Goal: Task Accomplishment & Management: Manage account settings

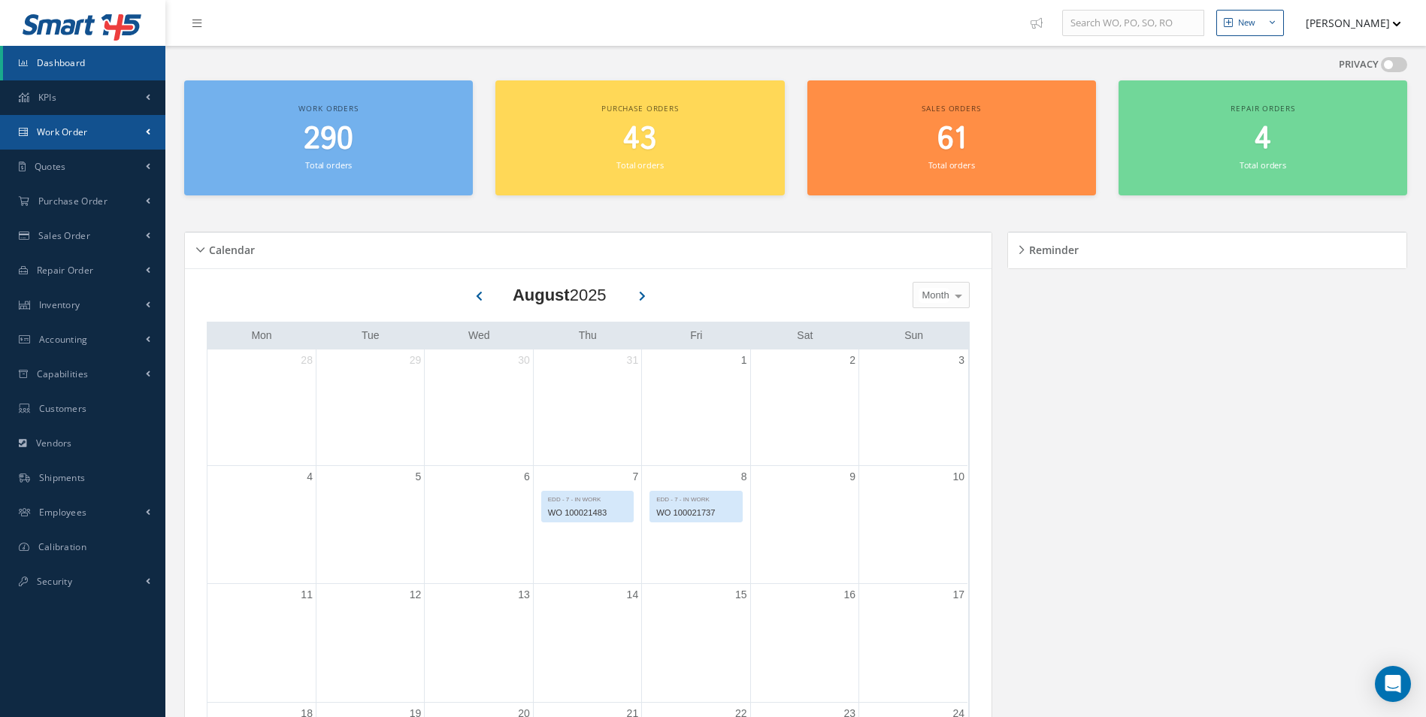
click at [68, 131] on span "Work Order" at bounding box center [62, 132] width 51 height 13
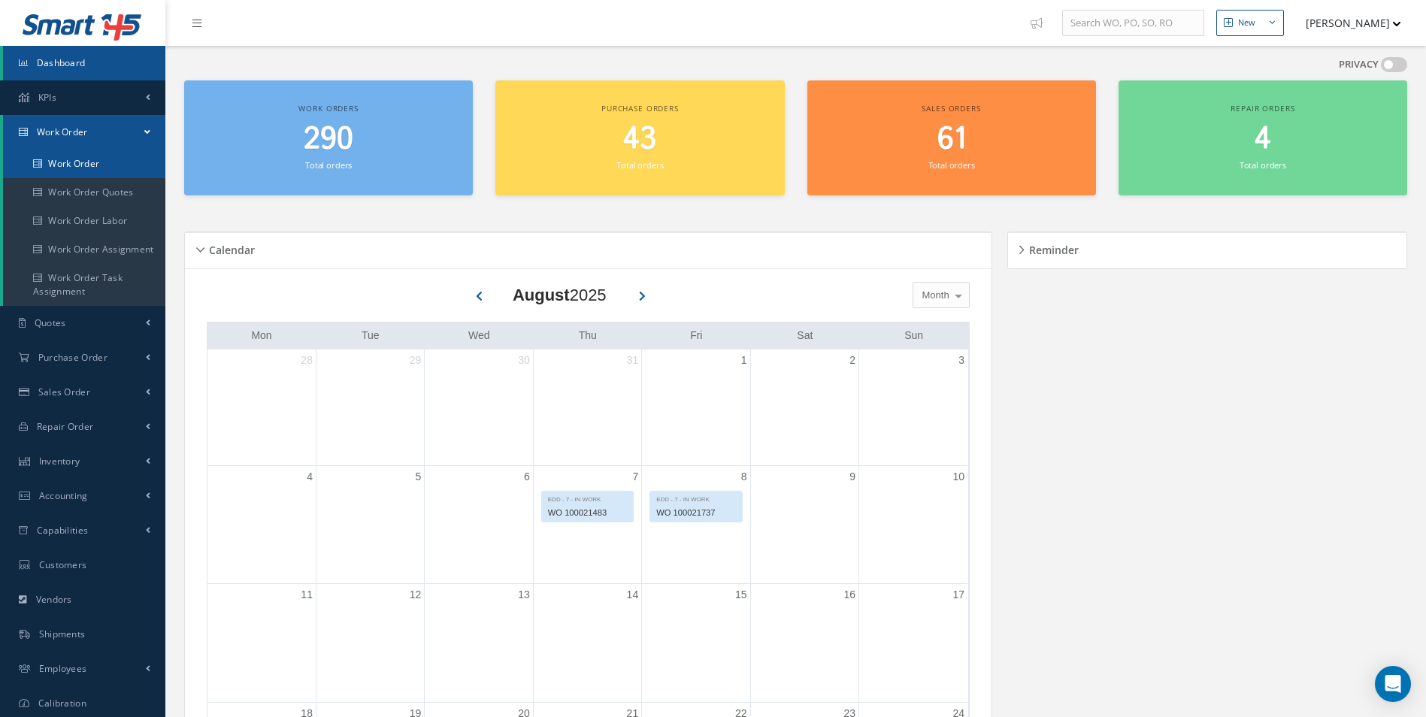
click at [83, 166] on link "Work Order" at bounding box center [84, 164] width 162 height 29
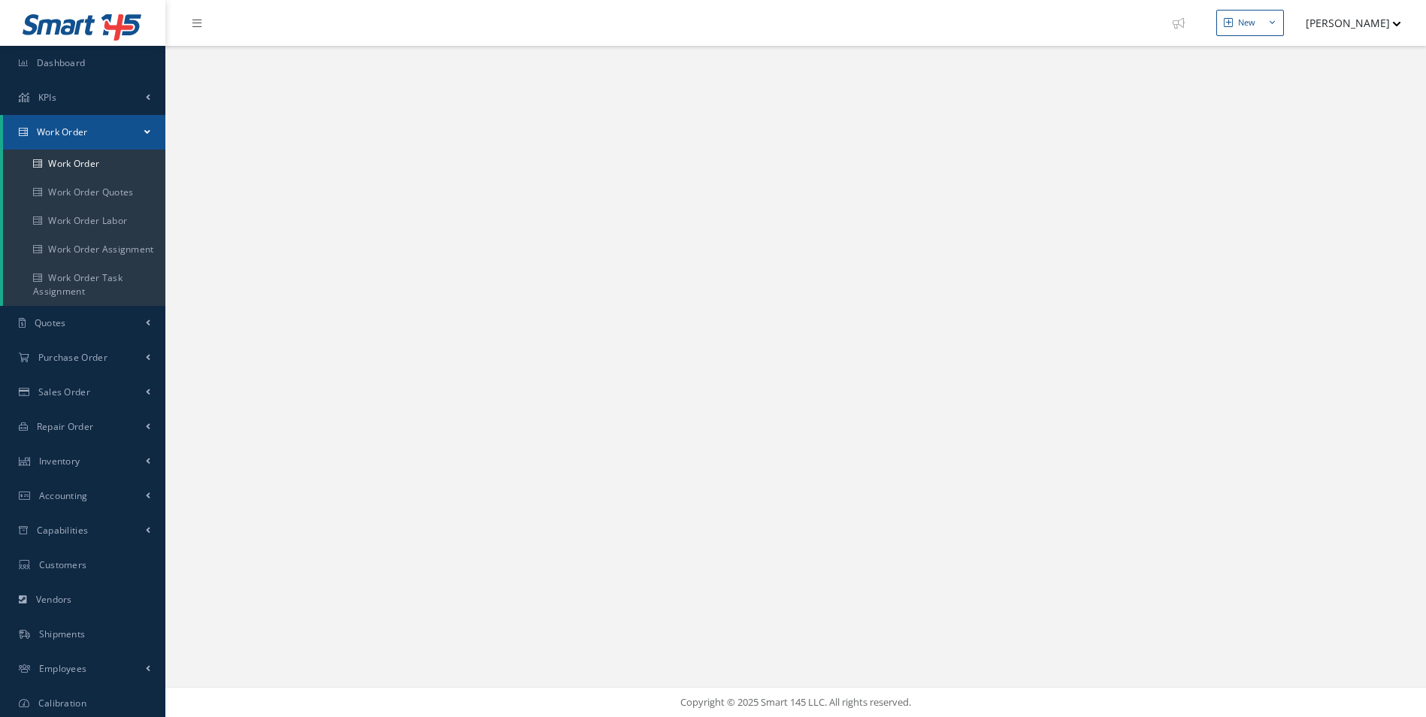
select select "25"
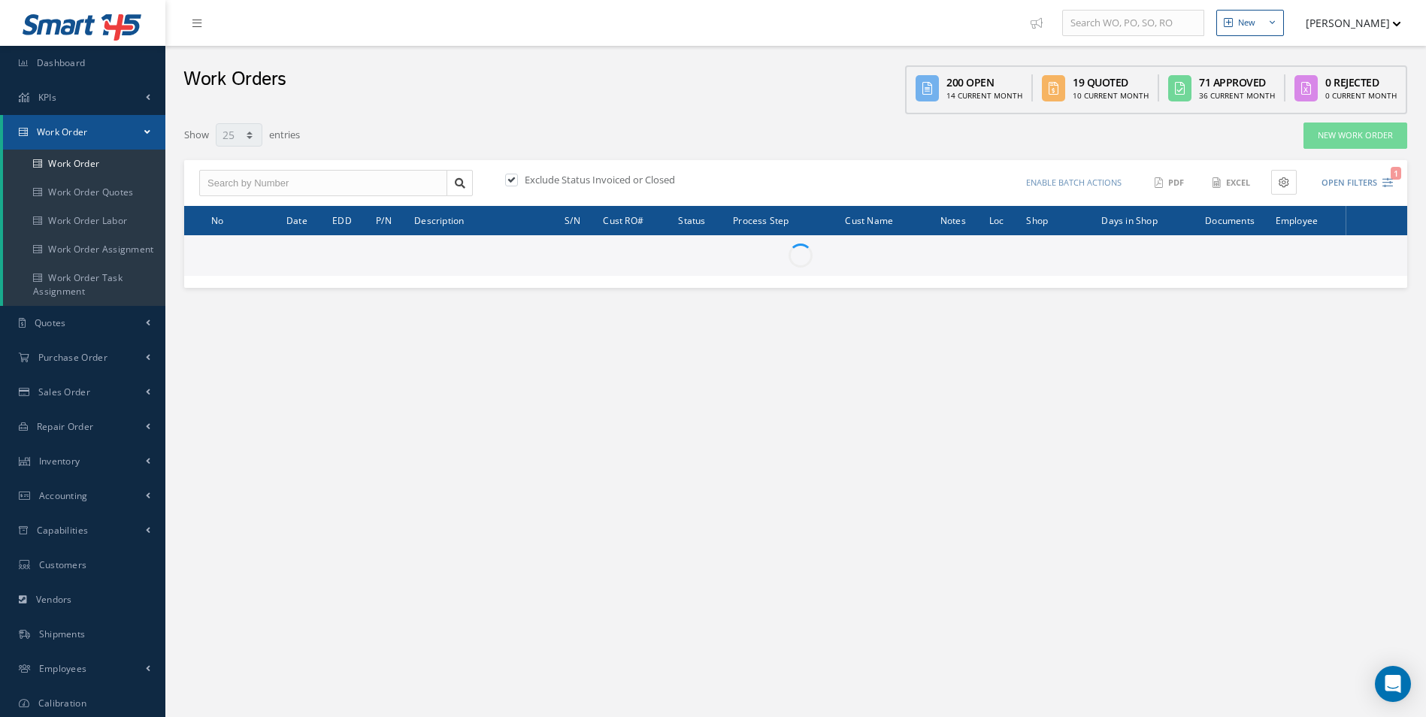
type input "All Work Request"
type input "All Work Performed"
type input "All Status"
type input "WO Part Status"
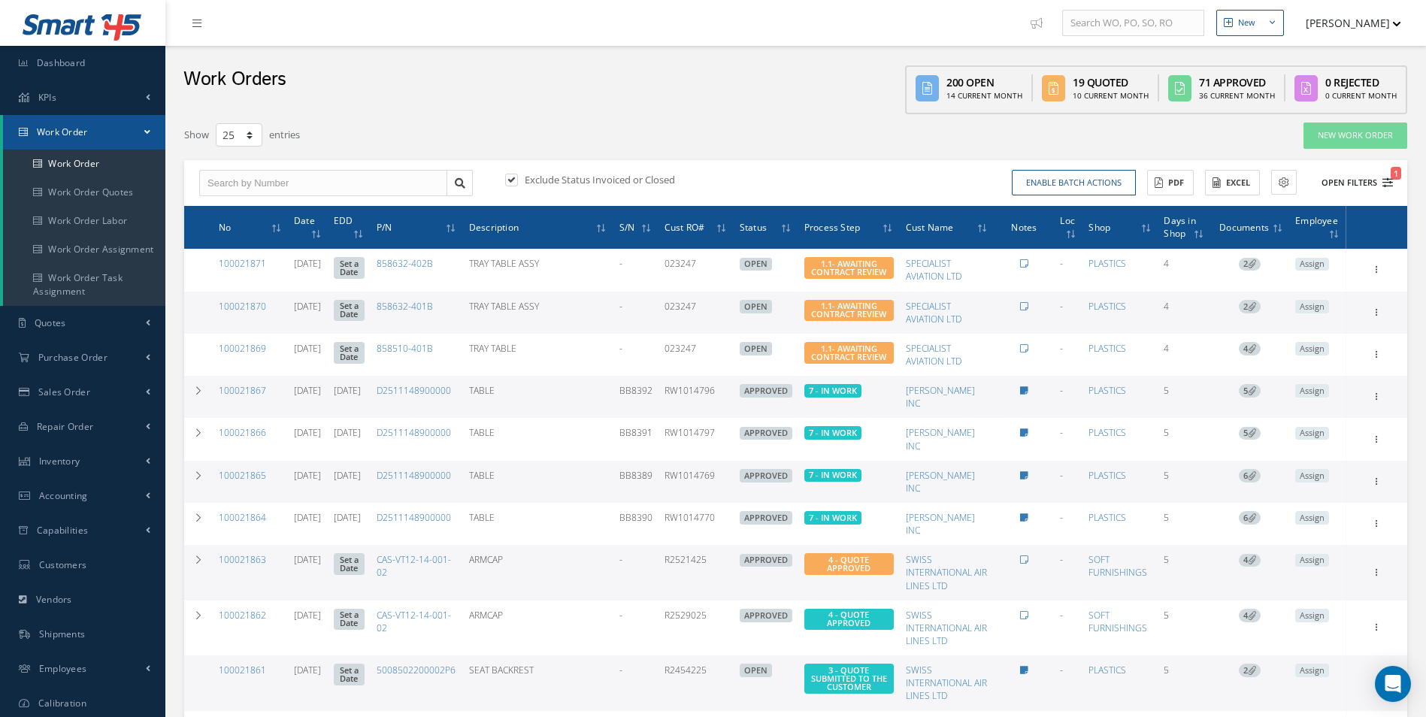
click at [1389, 180] on icon "1" at bounding box center [1387, 182] width 11 height 11
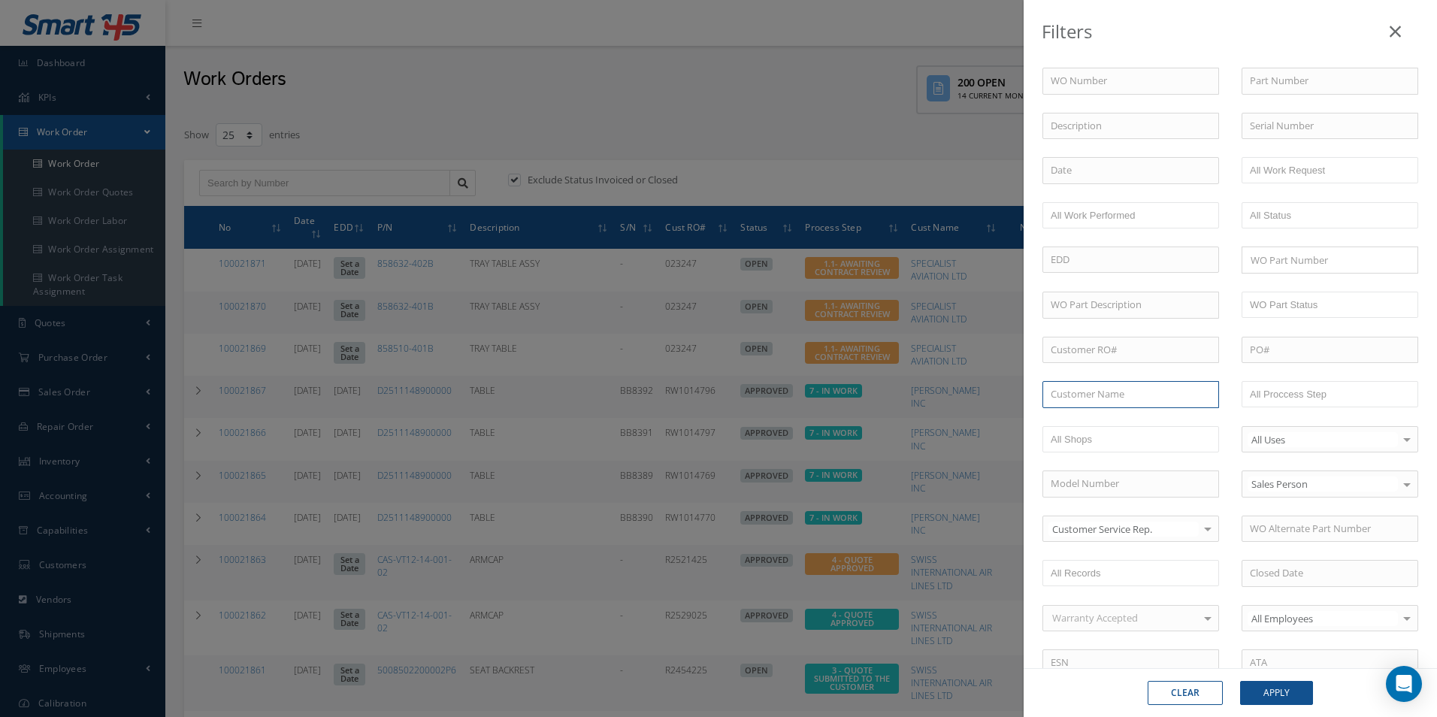
click at [1079, 393] on input "text" at bounding box center [1131, 394] width 177 height 27
click at [1103, 428] on div "CONDOR FLUGDIENST GMBH" at bounding box center [1131, 421] width 160 height 15
type input "CONDOR FLUGDIENST GMBH"
click at [1278, 698] on button "Apply" at bounding box center [1276, 693] width 73 height 24
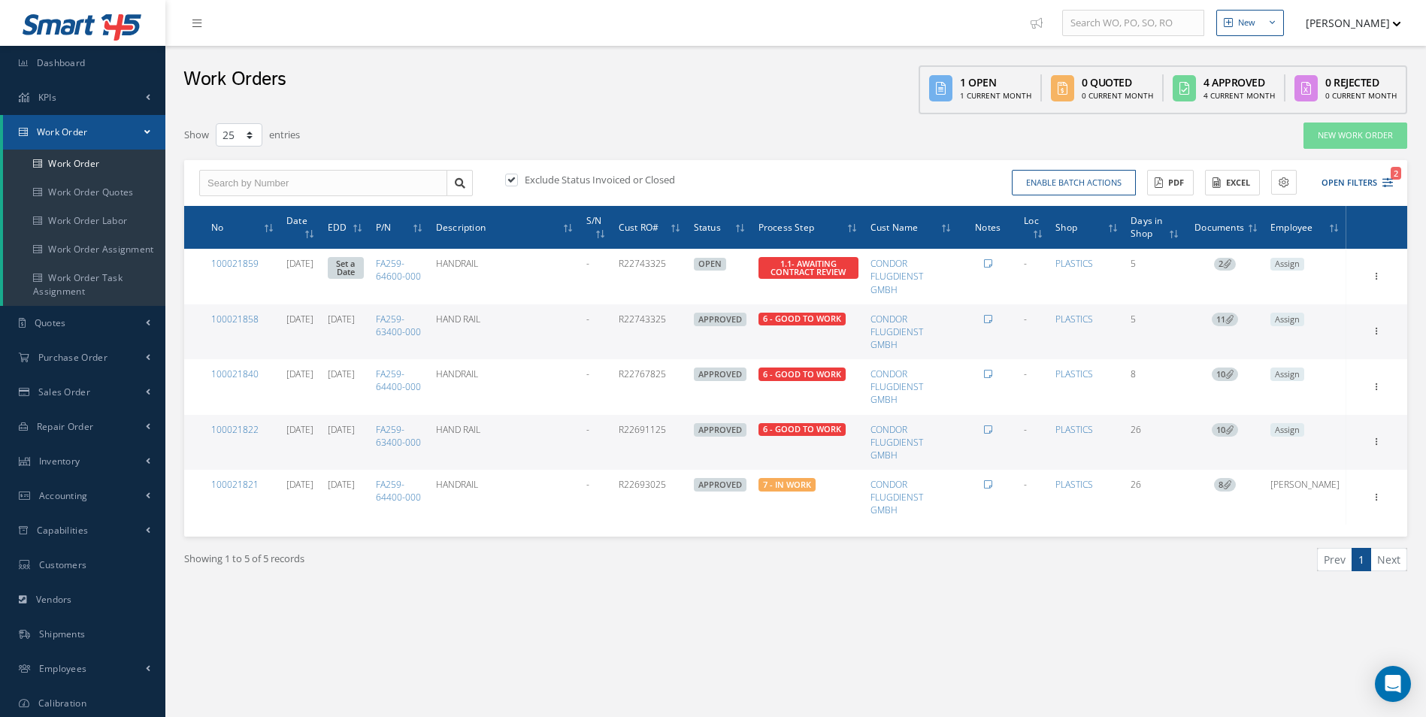
drag, startPoint x: 646, startPoint y: 429, endPoint x: 697, endPoint y: 432, distance: 51.2
click at [688, 432] on td "R22691125" at bounding box center [650, 442] width 75 height 55
drag, startPoint x: 697, startPoint y: 432, endPoint x: 679, endPoint y: 429, distance: 17.5
copy td "R22691125"
drag, startPoint x: 404, startPoint y: 427, endPoint x: 451, endPoint y: 445, distance: 50.7
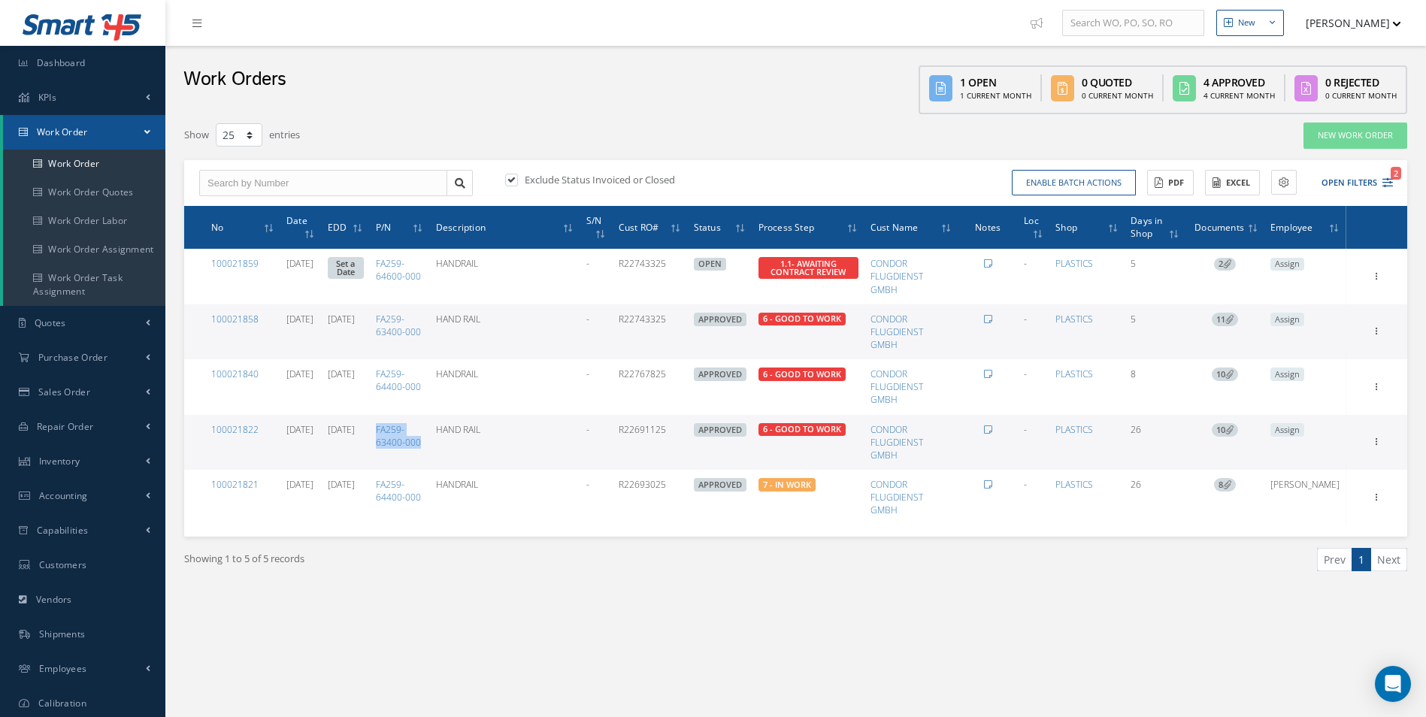
click at [430, 445] on td "FA259-63400-000" at bounding box center [400, 442] width 60 height 55
drag, startPoint x: 451, startPoint y: 445, endPoint x: 440, endPoint y: 446, distance: 10.5
copy link "FA259-63400-000"
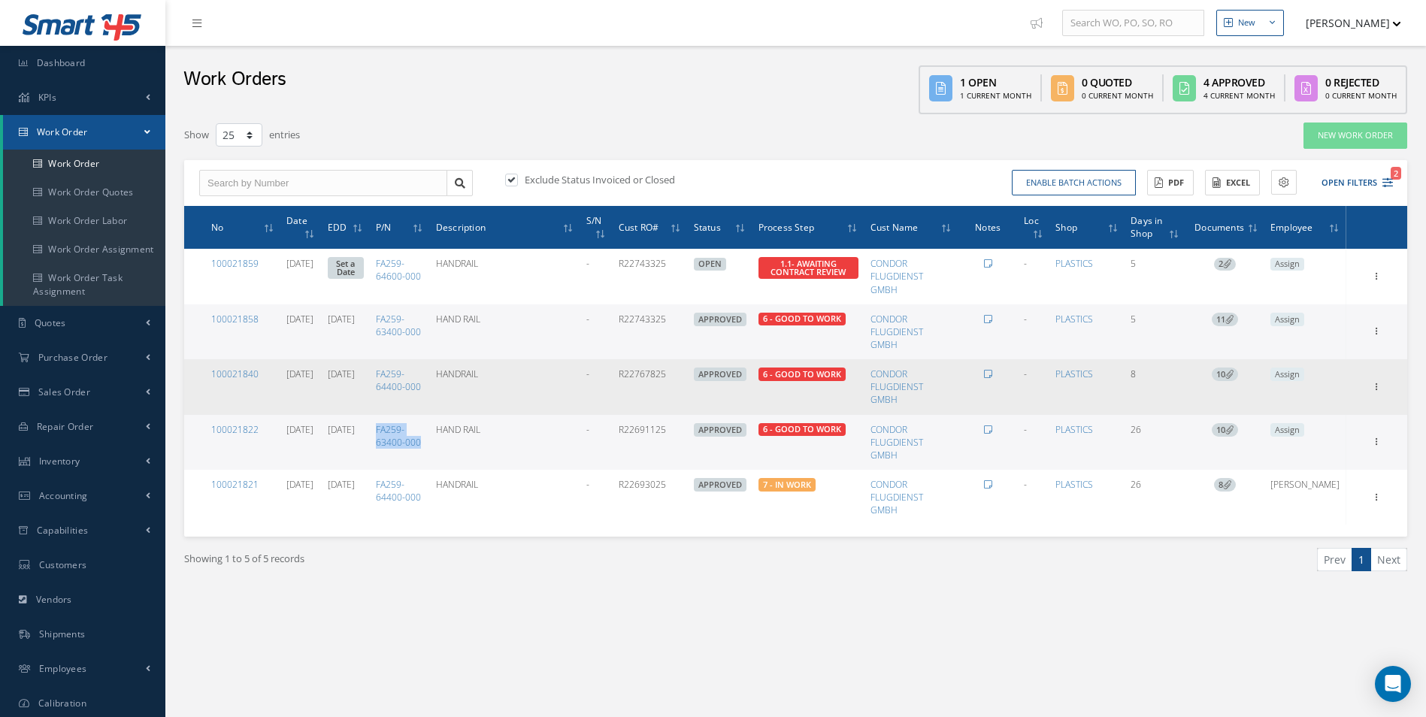
drag, startPoint x: 895, startPoint y: 373, endPoint x: 947, endPoint y: 364, distance: 52.6
click at [946, 367] on td "CONDOR FLUGDIENST GMBH" at bounding box center [911, 386] width 94 height 55
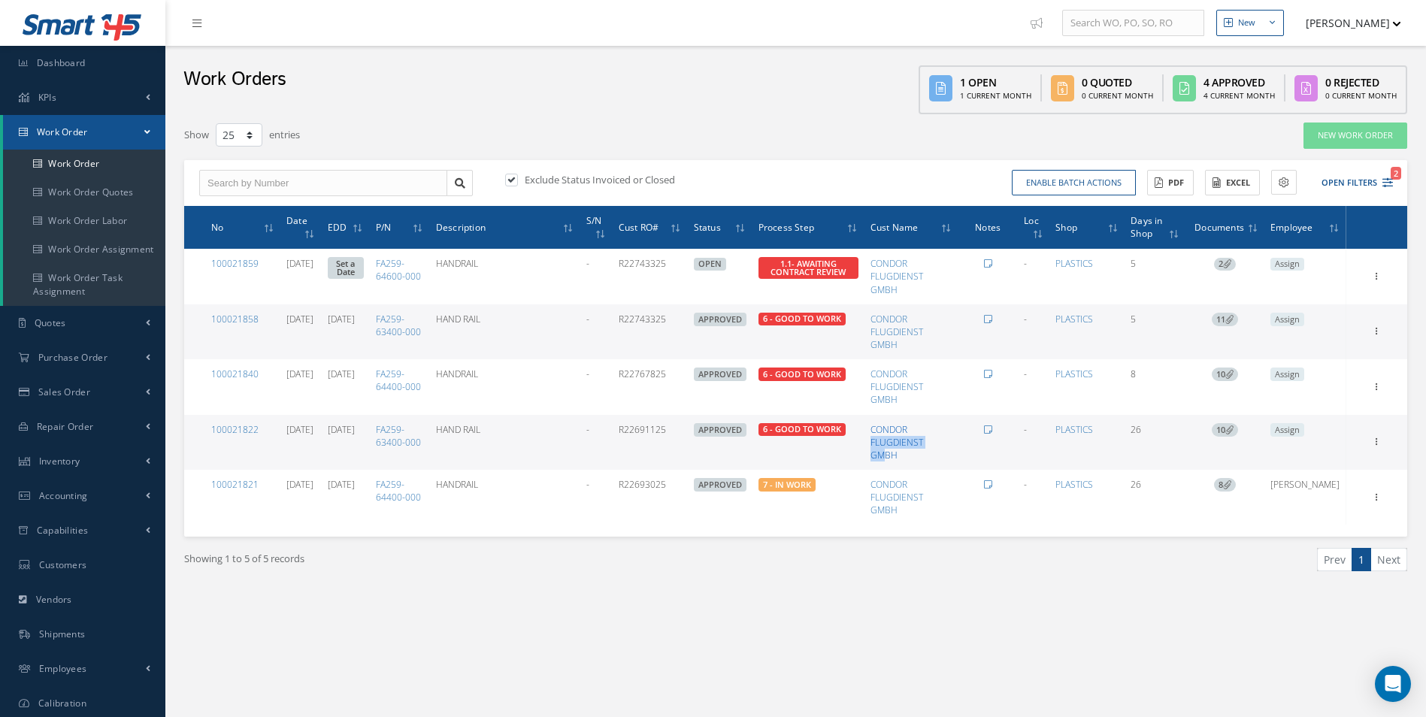
drag, startPoint x: 942, startPoint y: 428, endPoint x: 911, endPoint y: 451, distance: 38.6
click at [911, 451] on td "CONDOR FLUGDIENST GMBH" at bounding box center [911, 442] width 94 height 55
drag, startPoint x: 911, startPoint y: 451, endPoint x: 973, endPoint y: 434, distance: 64.0
click at [958, 434] on td "CONDOR FLUGDIENST GMBH" at bounding box center [911, 442] width 94 height 55
drag, startPoint x: 946, startPoint y: 422, endPoint x: 946, endPoint y: 446, distance: 24.1
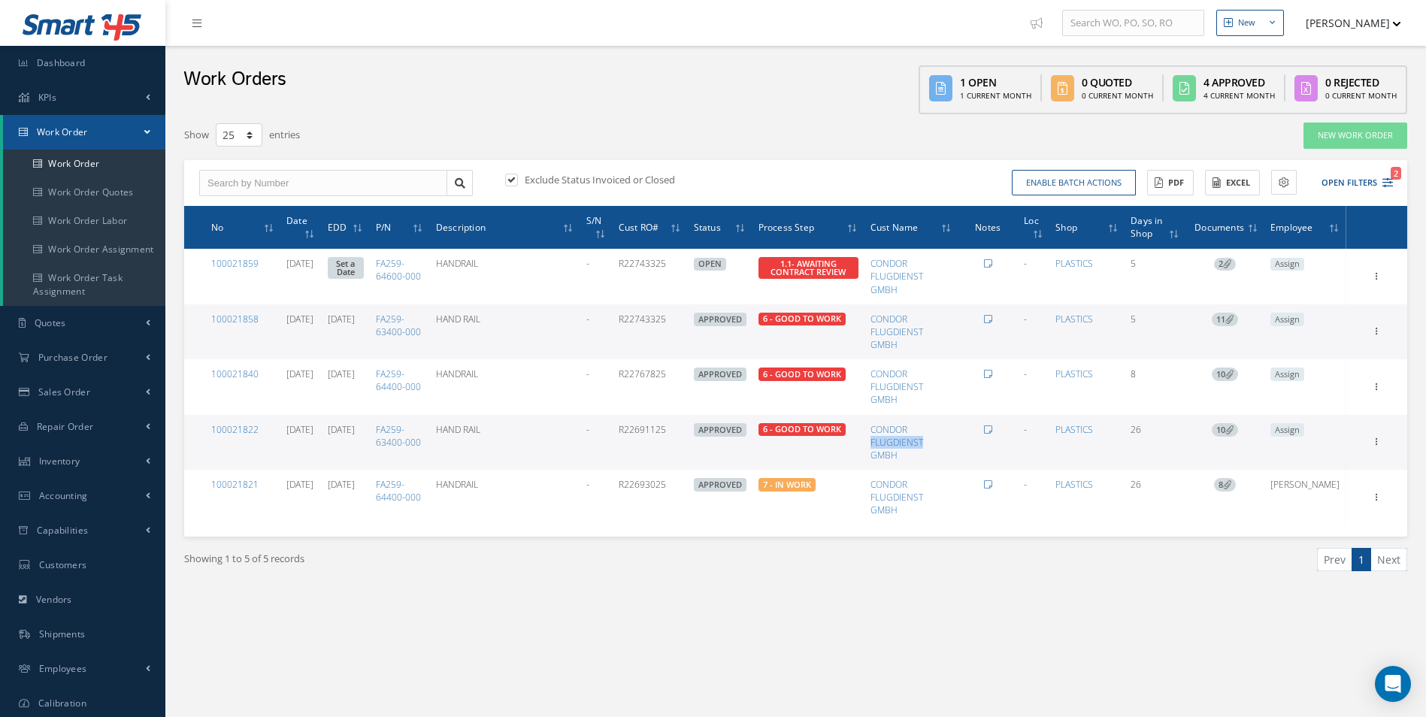
click at [946, 446] on td "CONDOR FLUGDIENST GMBH" at bounding box center [911, 442] width 94 height 55
drag, startPoint x: 946, startPoint y: 446, endPoint x: 894, endPoint y: 428, distance: 55.9
click at [894, 428] on link "CONDOR FLUGDIENST GMBH" at bounding box center [896, 442] width 53 height 38
click at [891, 428] on td "CONDOR FLUGDIENST GMBH" at bounding box center [911, 442] width 94 height 55
drag, startPoint x: 894, startPoint y: 425, endPoint x: 924, endPoint y: 432, distance: 31.7
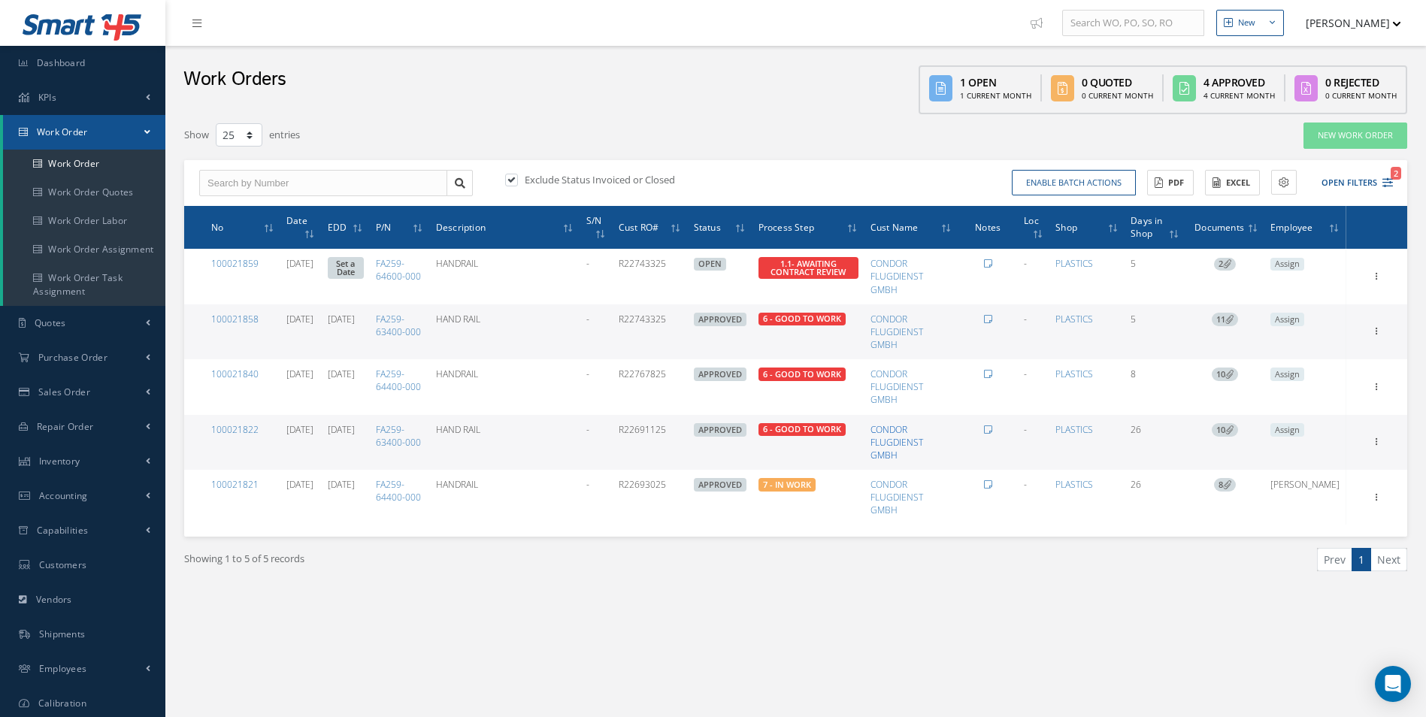
click at [923, 432] on link "CONDOR FLUGDIENST GMBH" at bounding box center [896, 442] width 53 height 38
drag, startPoint x: 887, startPoint y: 428, endPoint x: 952, endPoint y: 453, distance: 70.2
click at [952, 453] on tr "100021822 07/31/2025 09/12/2025 FA259-63400-000 HAND RAIL - R22691125 APPROVED …" at bounding box center [795, 442] width 1223 height 55
drag, startPoint x: 952, startPoint y: 453, endPoint x: 922, endPoint y: 443, distance: 31.6
copy tr "CONDOR FLUGDIENST GMBH"
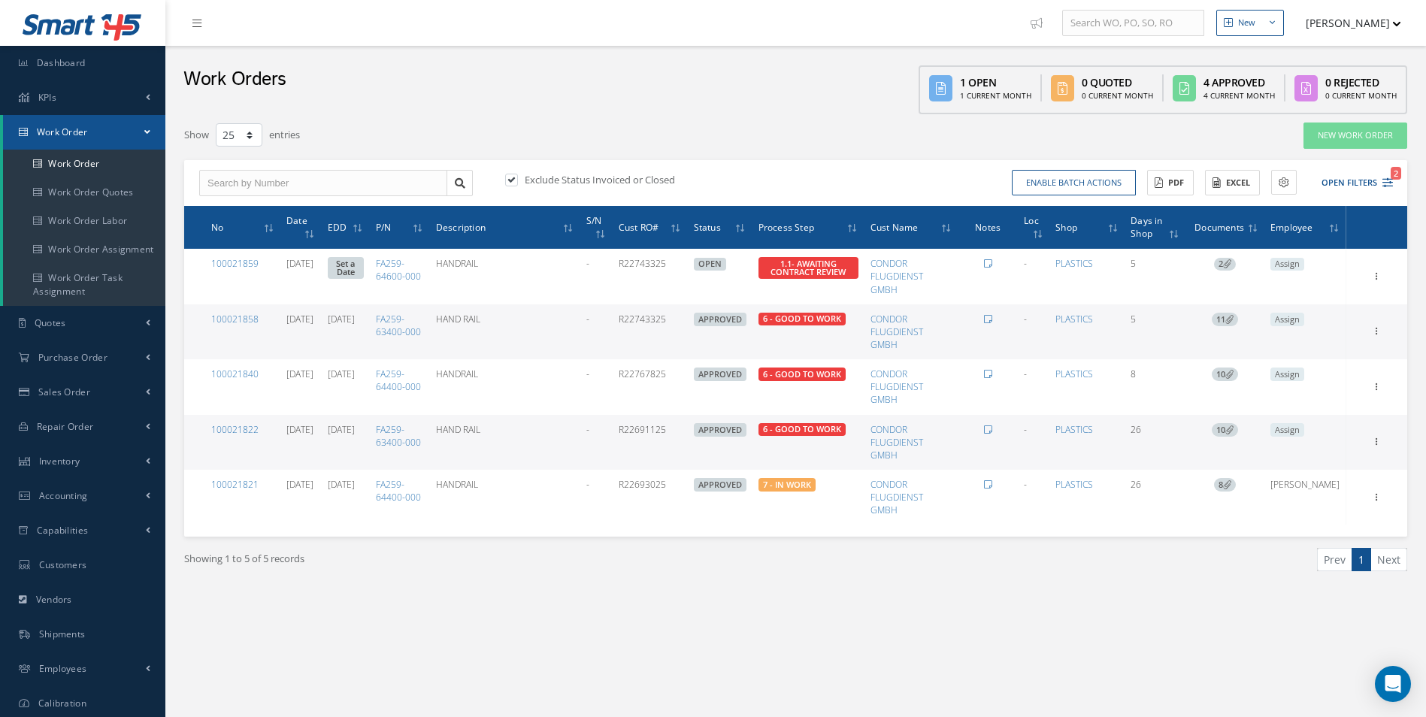
drag, startPoint x: 519, startPoint y: 431, endPoint x: 466, endPoint y: 432, distance: 52.6
click at [466, 432] on td "HAND RAIL" at bounding box center [505, 442] width 150 height 55
copy td "HAND RAIL"
click at [239, 431] on link "100021822" at bounding box center [234, 429] width 47 height 13
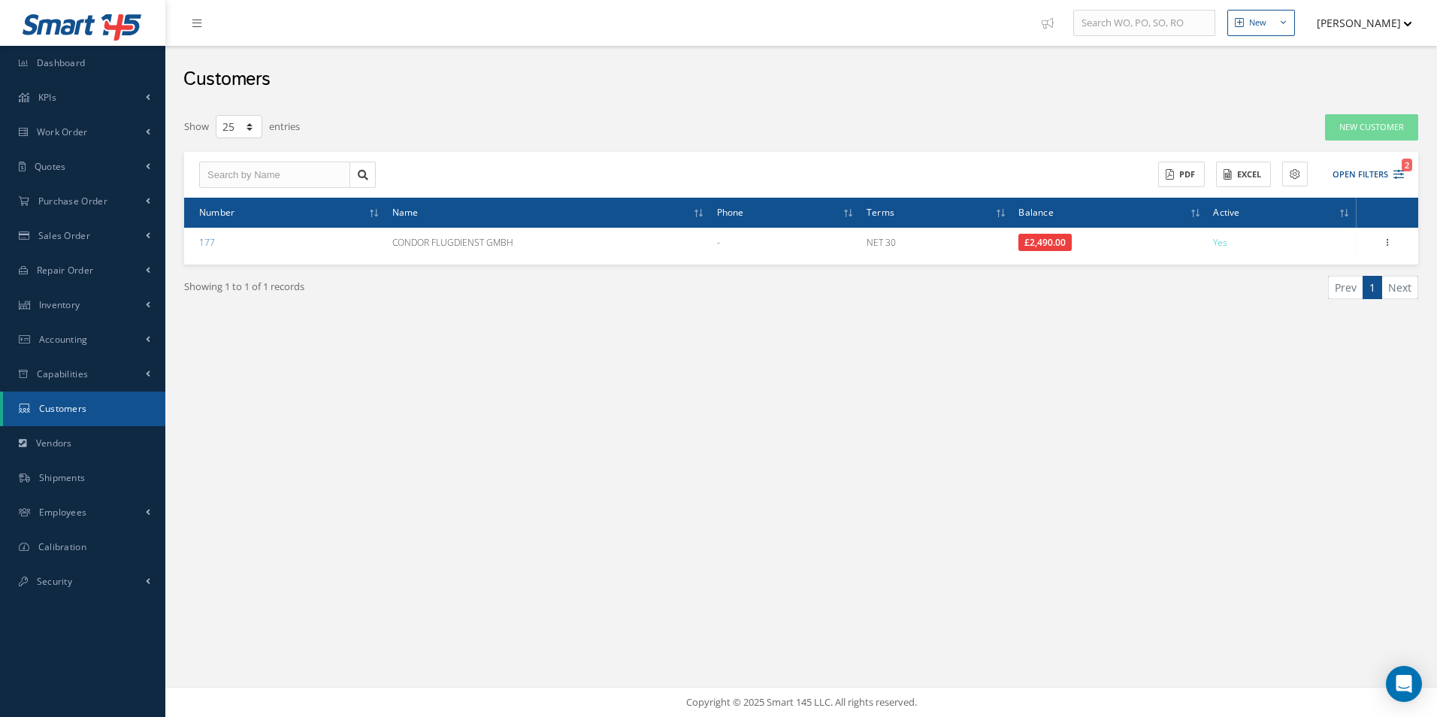
select select "25"
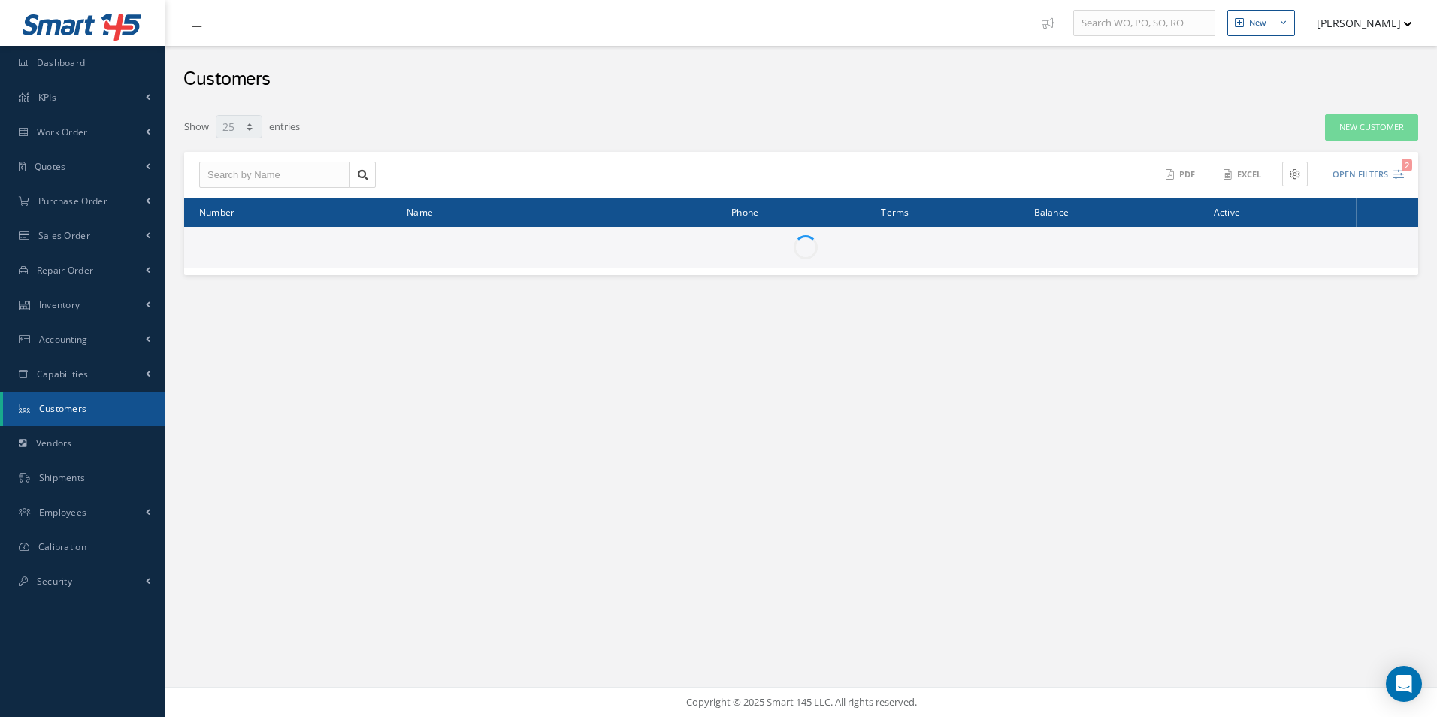
select select "25"
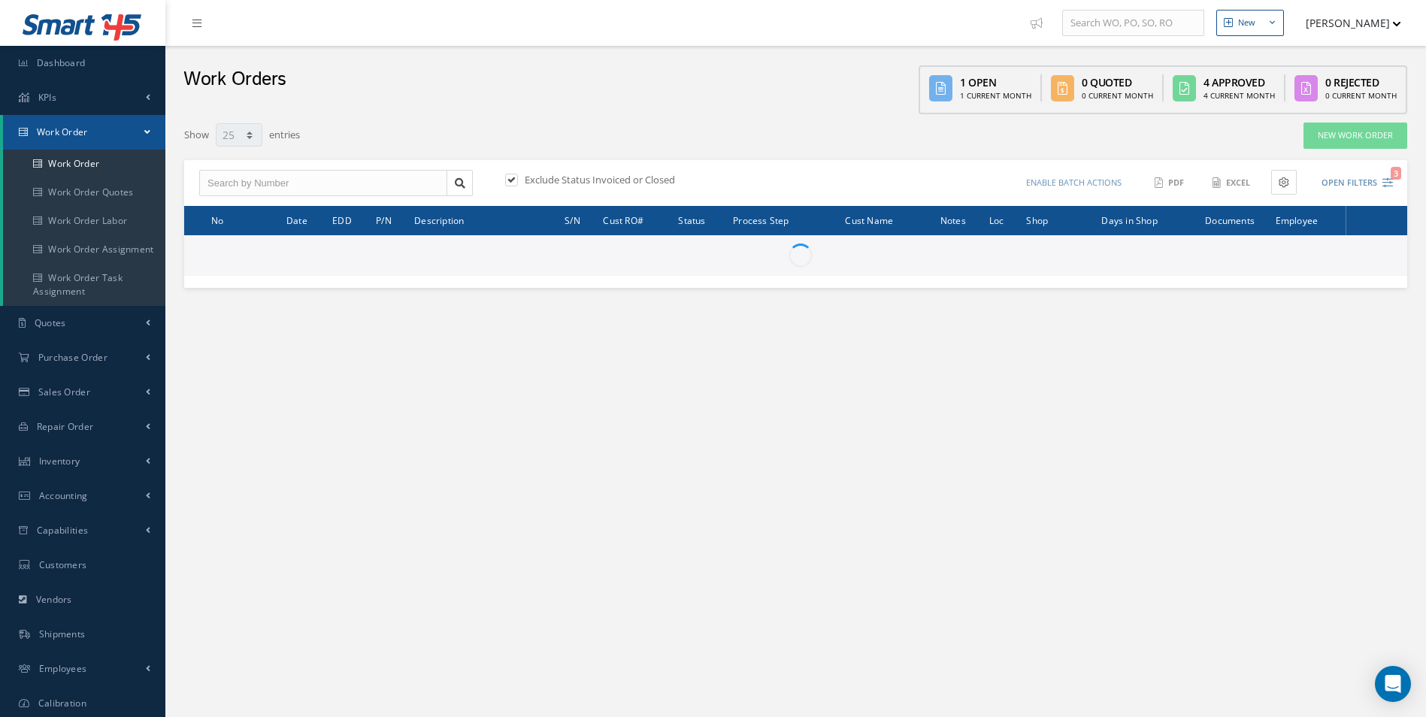
select select "25"
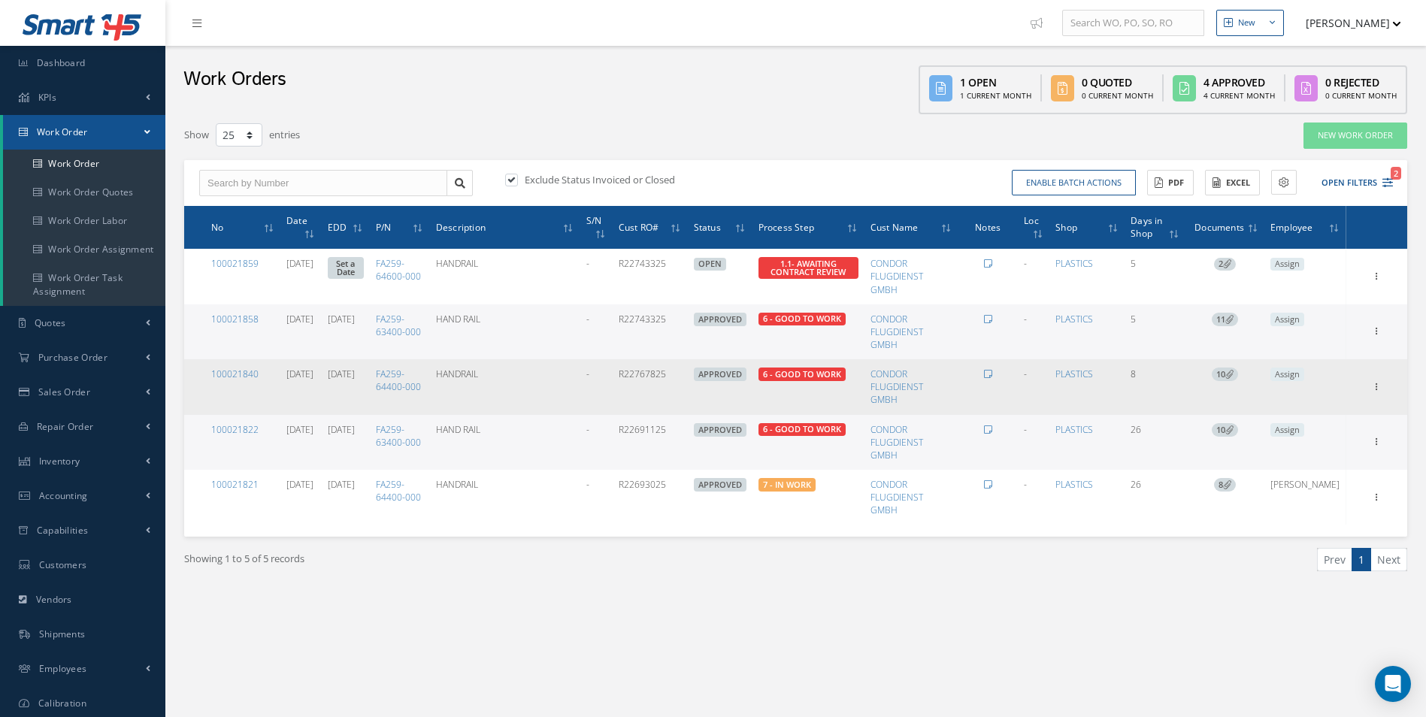
drag, startPoint x: 693, startPoint y: 372, endPoint x: 644, endPoint y: 377, distance: 49.1
click at [644, 377] on td "R22767825" at bounding box center [650, 386] width 75 height 55
drag, startPoint x: 644, startPoint y: 377, endPoint x: 657, endPoint y: 375, distance: 12.9
copy td "R22767825"
drag, startPoint x: 404, startPoint y: 373, endPoint x: 449, endPoint y: 390, distance: 48.3
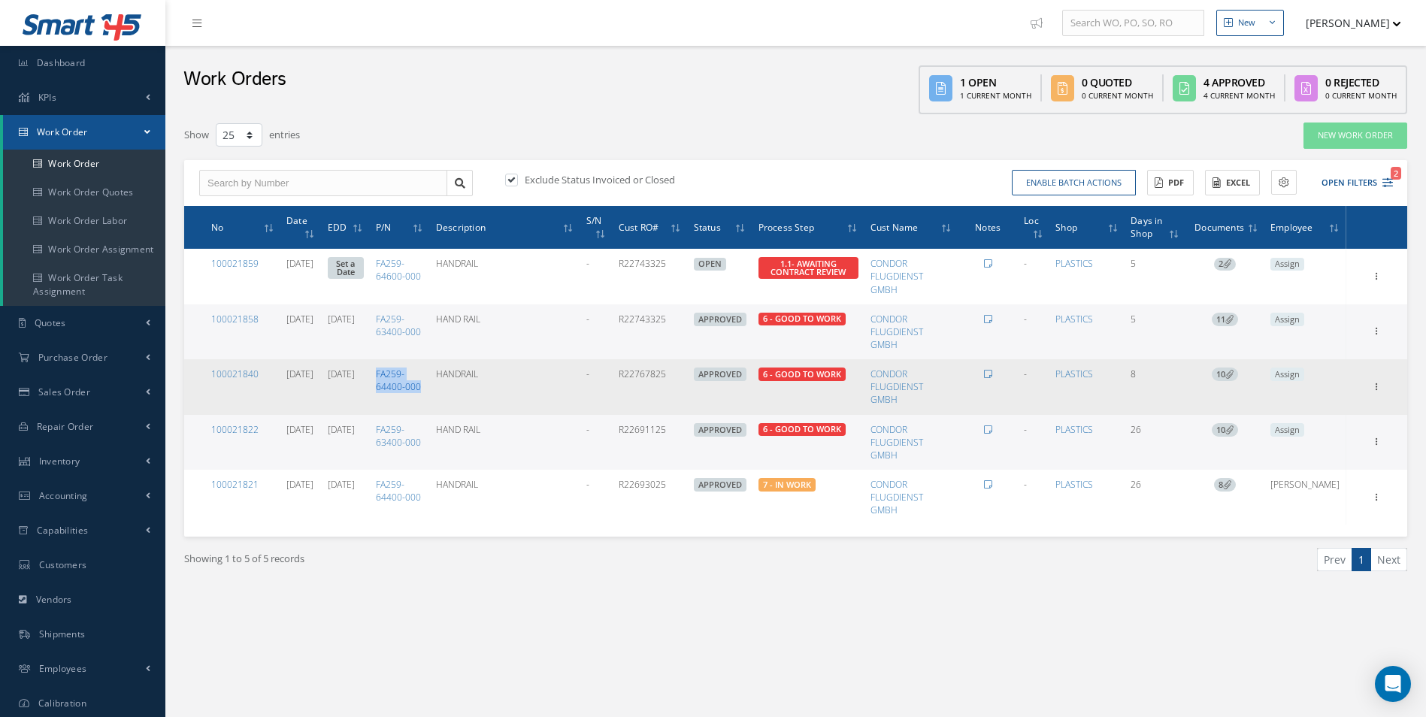
click at [430, 390] on td "FA259-64400-000" at bounding box center [400, 386] width 60 height 55
drag, startPoint x: 449, startPoint y: 390, endPoint x: 430, endPoint y: 386, distance: 20.1
copy link "FA259-64400-000"
click at [241, 374] on link "100021840" at bounding box center [234, 374] width 47 height 13
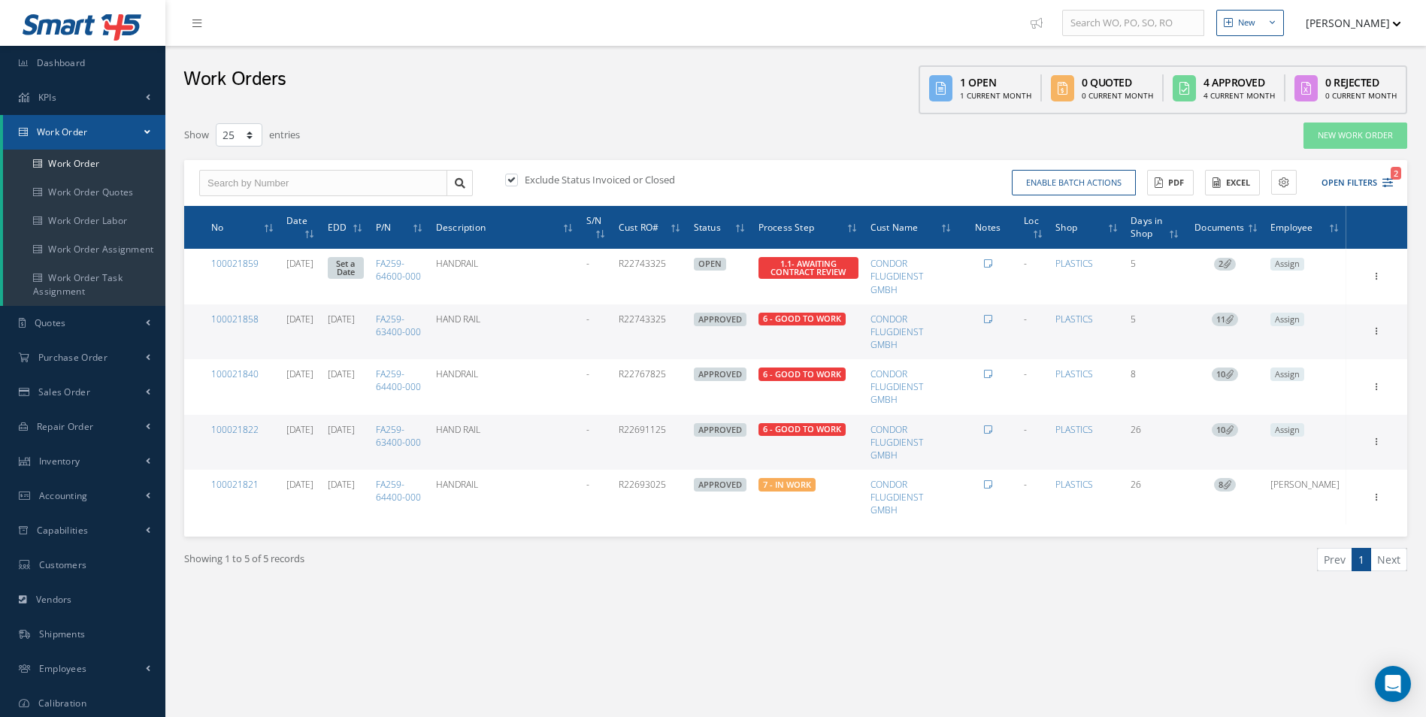
select select "25"
drag, startPoint x: 693, startPoint y: 318, endPoint x: 643, endPoint y: 328, distance: 50.6
click at [643, 328] on td "R22743325" at bounding box center [650, 331] width 75 height 55
drag, startPoint x: 643, startPoint y: 328, endPoint x: 664, endPoint y: 317, distance: 22.9
drag, startPoint x: 404, startPoint y: 318, endPoint x: 449, endPoint y: 332, distance: 47.3
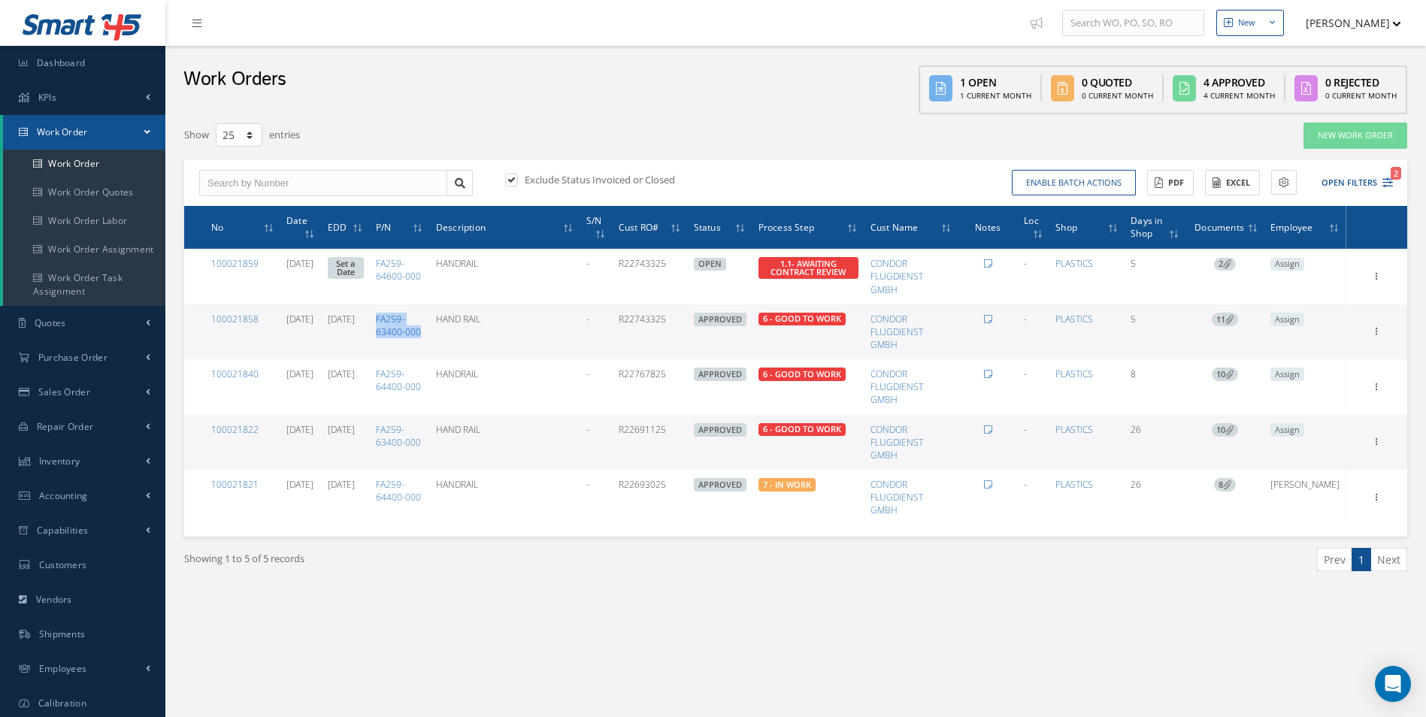
click at [430, 332] on td "FA259-63400-000" at bounding box center [400, 331] width 60 height 55
drag, startPoint x: 449, startPoint y: 332, endPoint x: 440, endPoint y: 331, distance: 9.1
copy link "FA259-63400-000"
click at [244, 318] on link "100021858" at bounding box center [234, 319] width 47 height 13
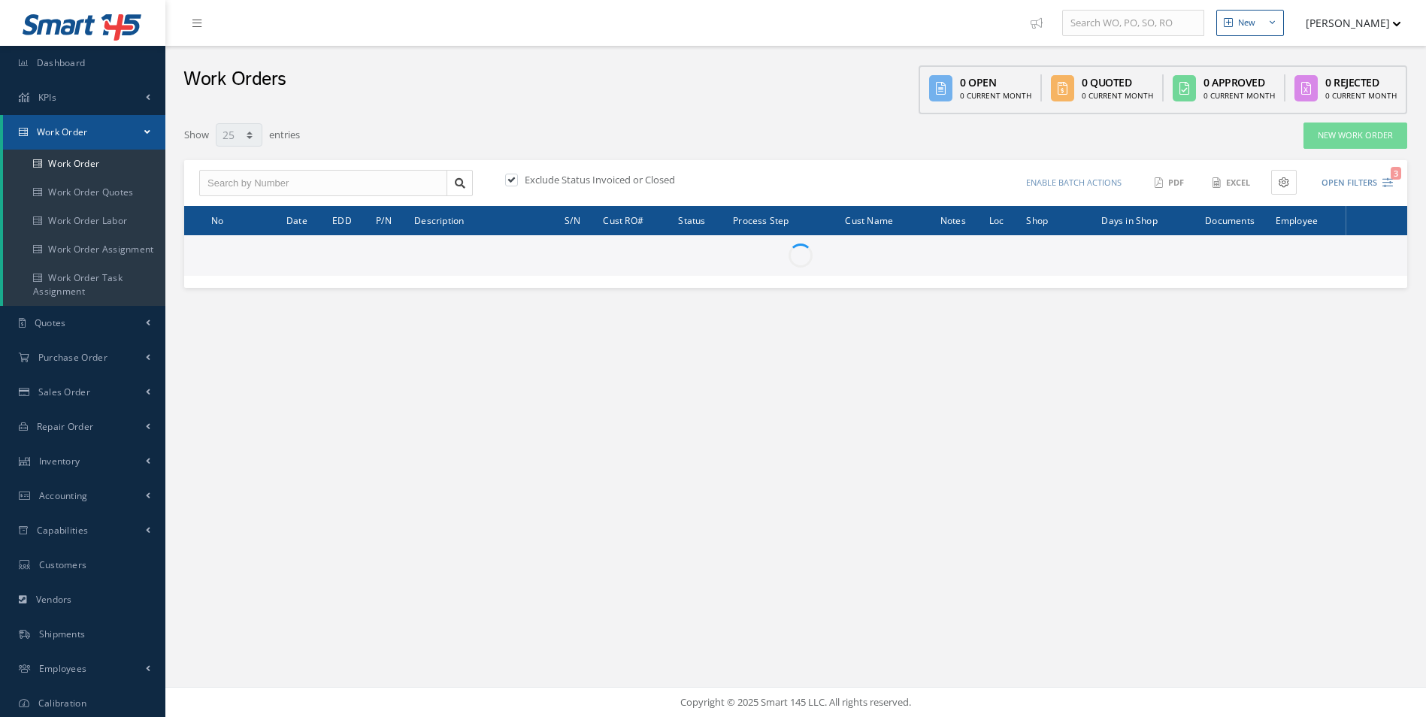
select select "25"
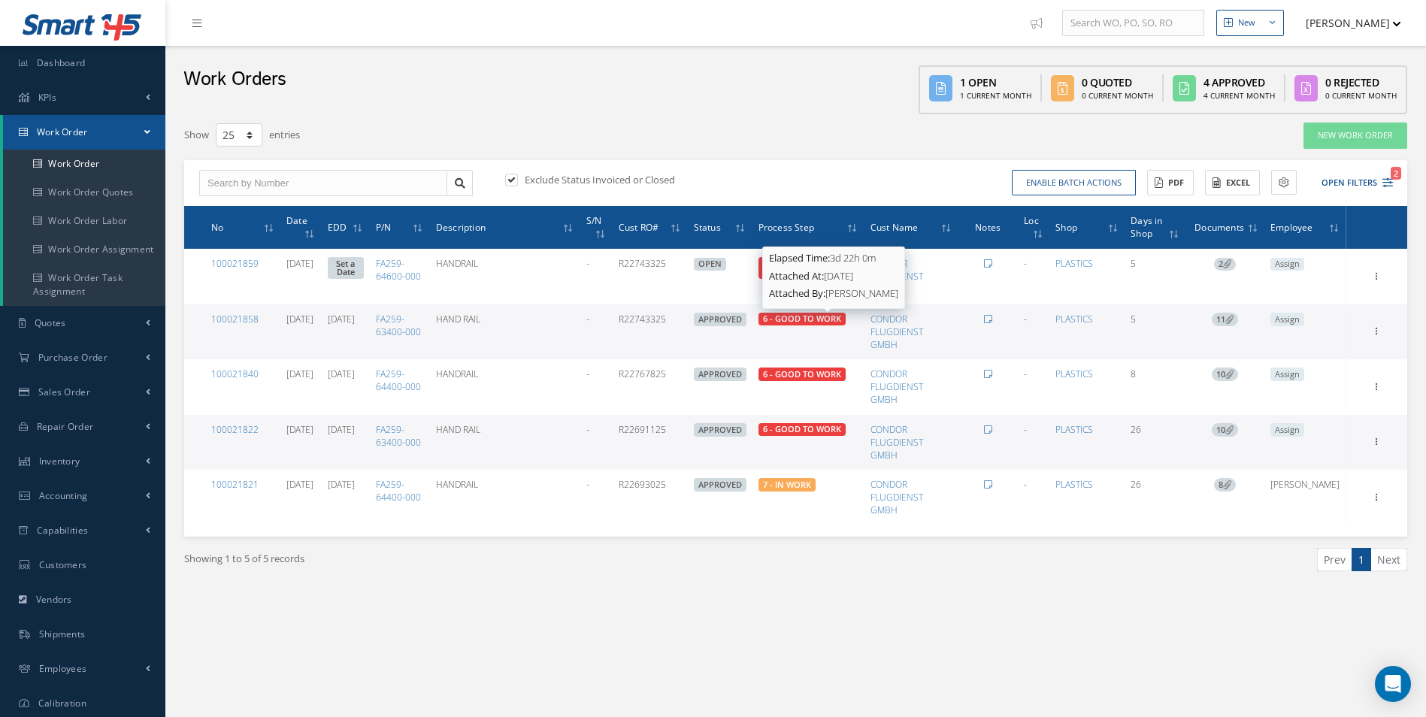
click at [837, 315] on span "6 - GOOD TO WORK" at bounding box center [802, 318] width 78 height 11
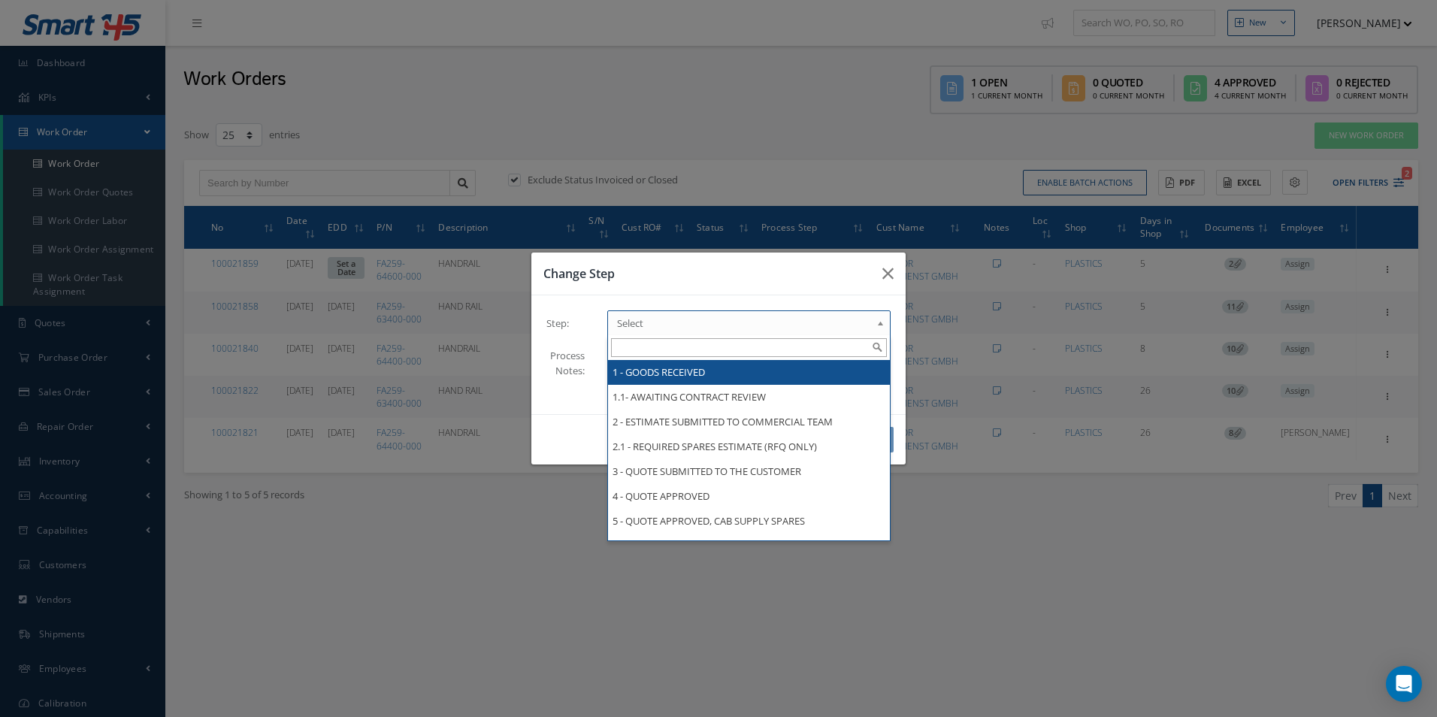
click at [881, 318] on b at bounding box center [883, 327] width 14 height 24
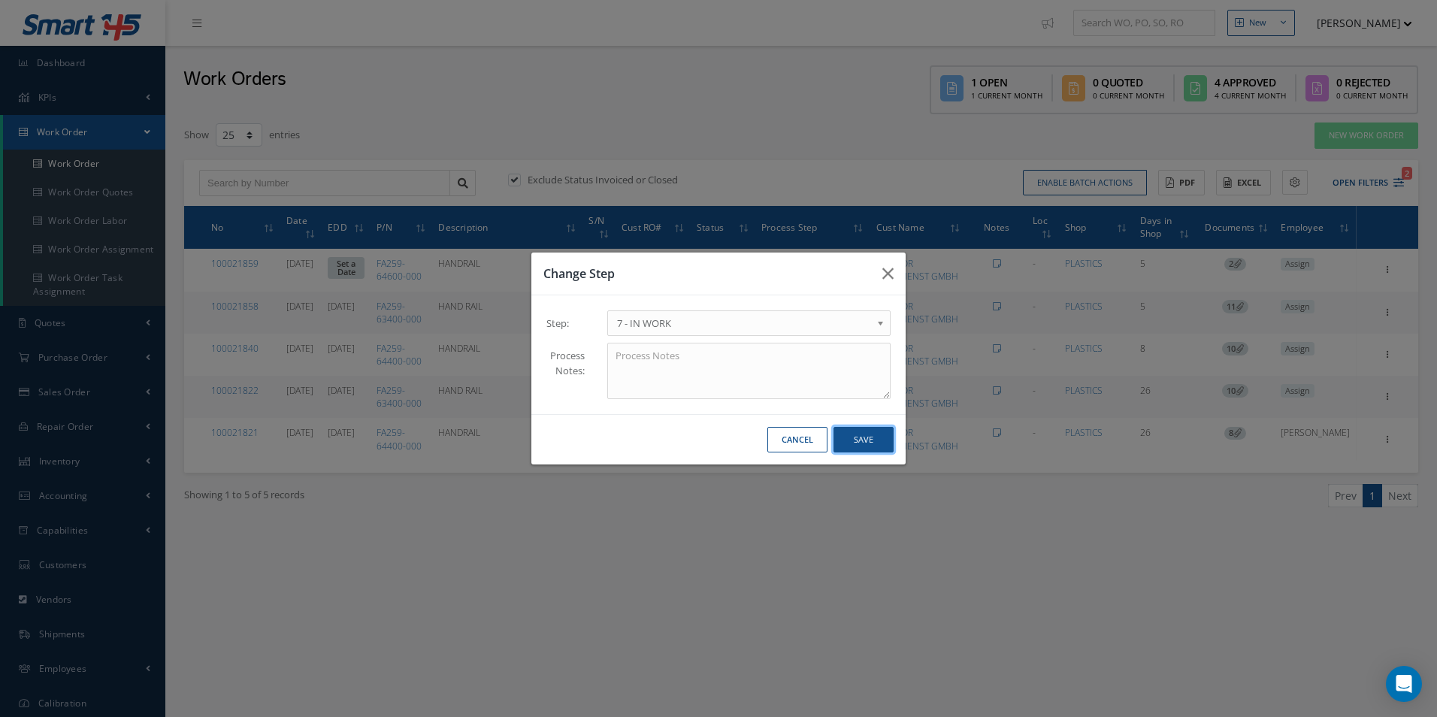
click at [870, 432] on button "Save" at bounding box center [864, 440] width 60 height 26
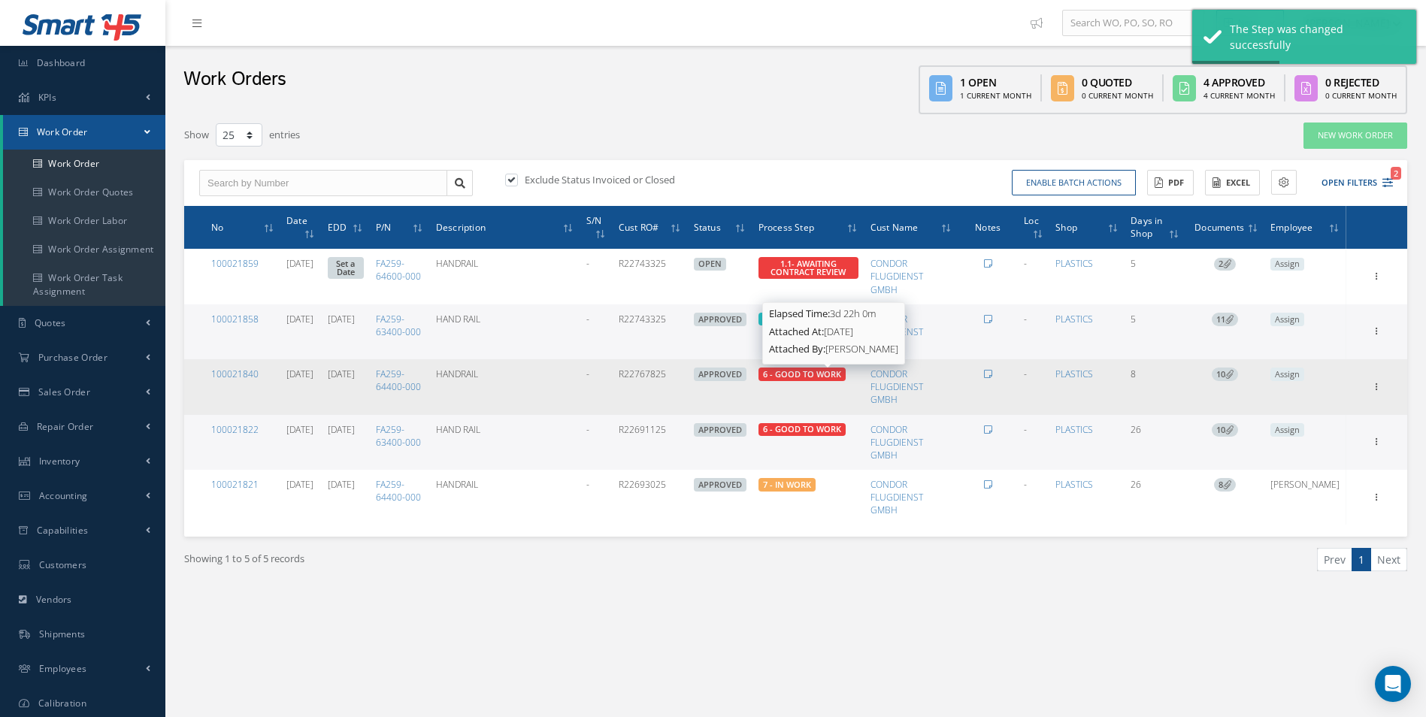
click at [825, 374] on span "6 - GOOD TO WORK" at bounding box center [802, 373] width 78 height 11
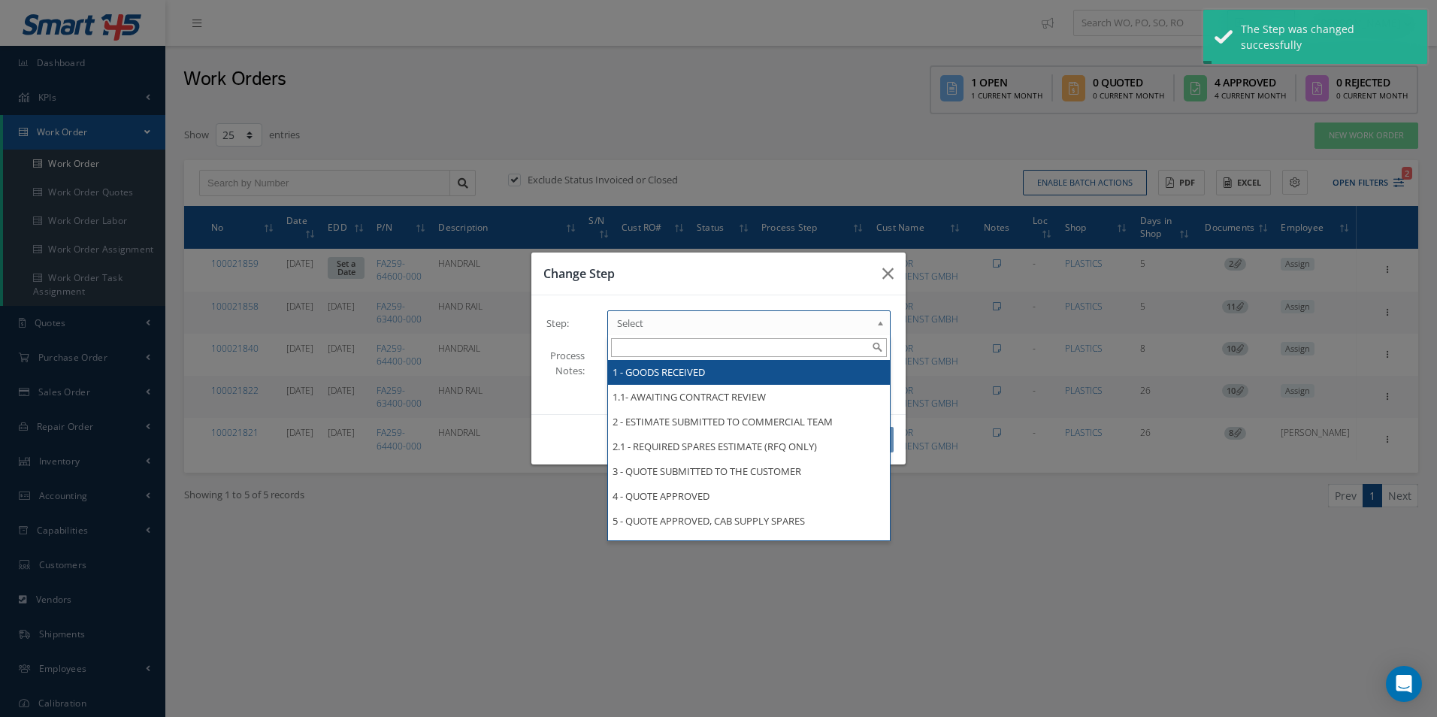
click at [877, 324] on b at bounding box center [883, 327] width 14 height 24
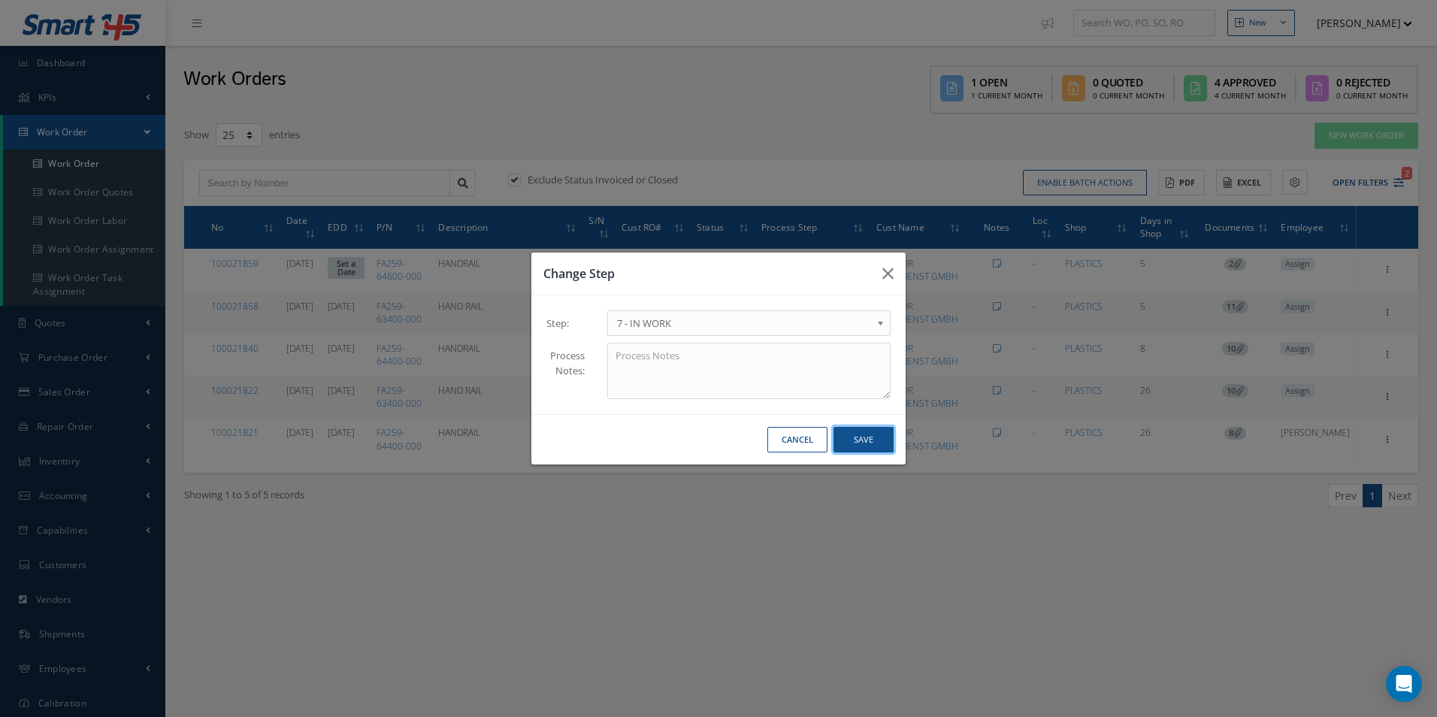
click at [865, 437] on button "Save" at bounding box center [864, 440] width 60 height 26
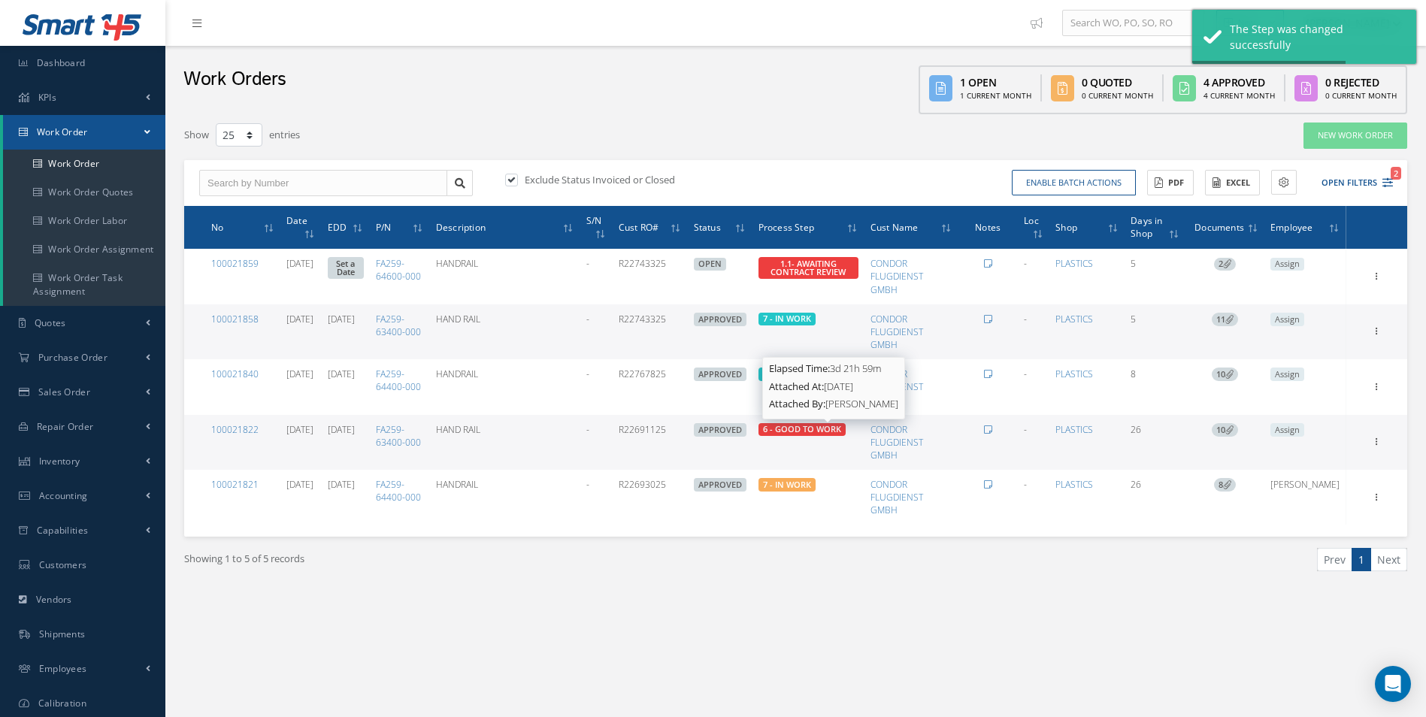
click at [830, 430] on span "6 - GOOD TO WORK" at bounding box center [802, 428] width 78 height 11
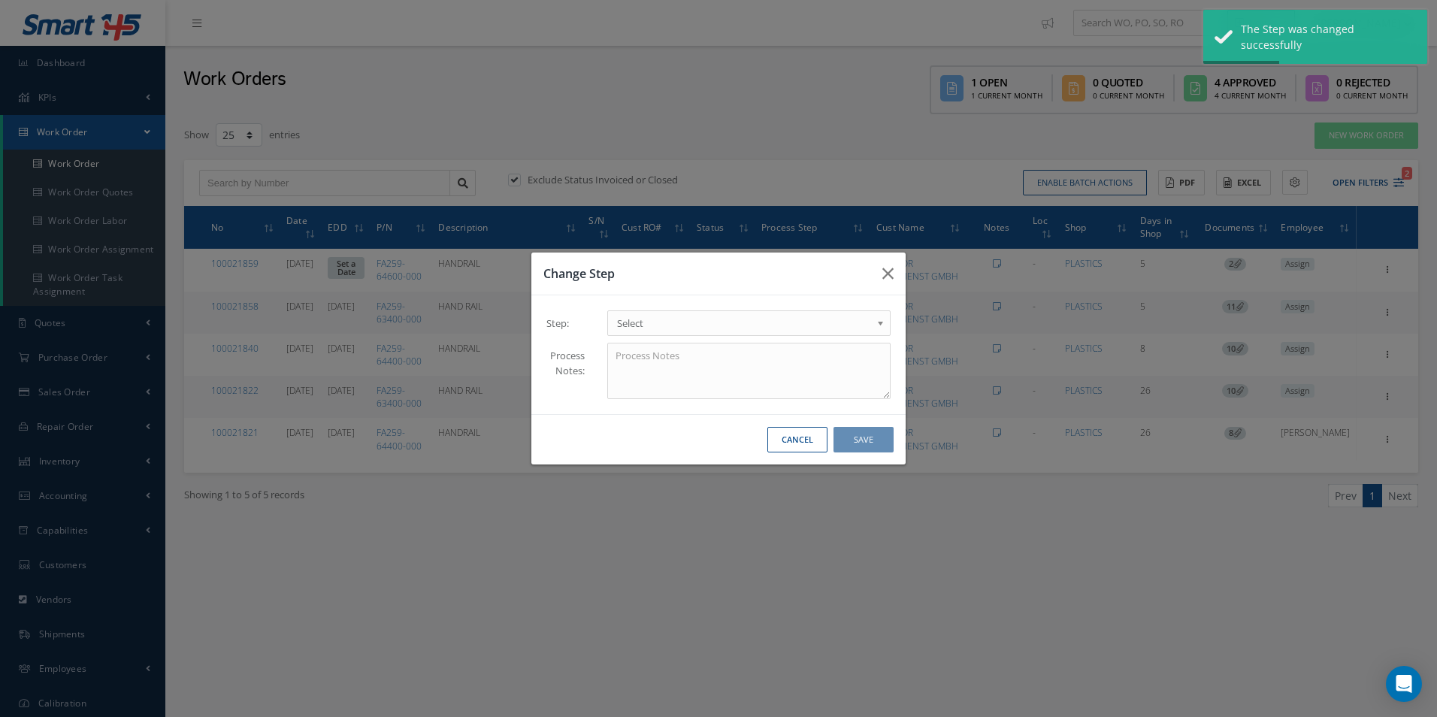
click at [882, 324] on b at bounding box center [883, 327] width 14 height 24
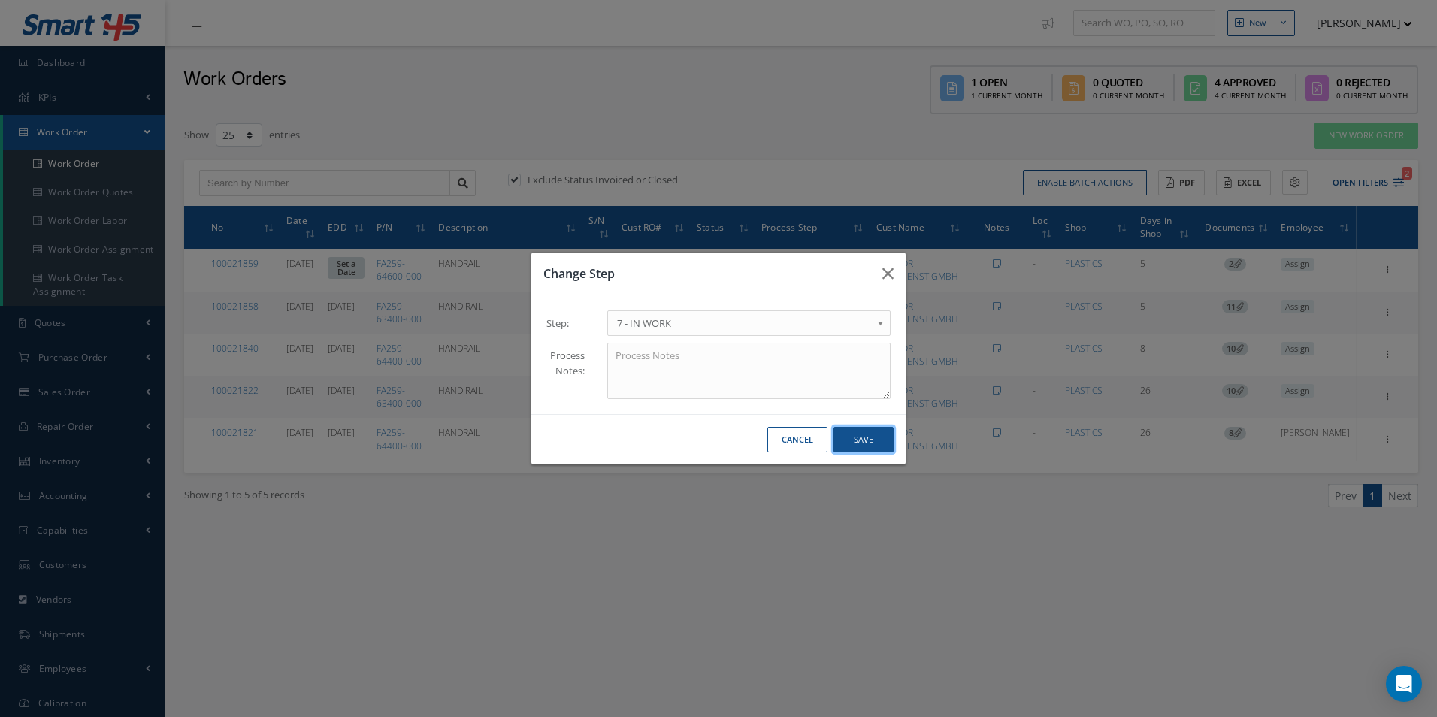
click at [852, 437] on button "Save" at bounding box center [864, 440] width 60 height 26
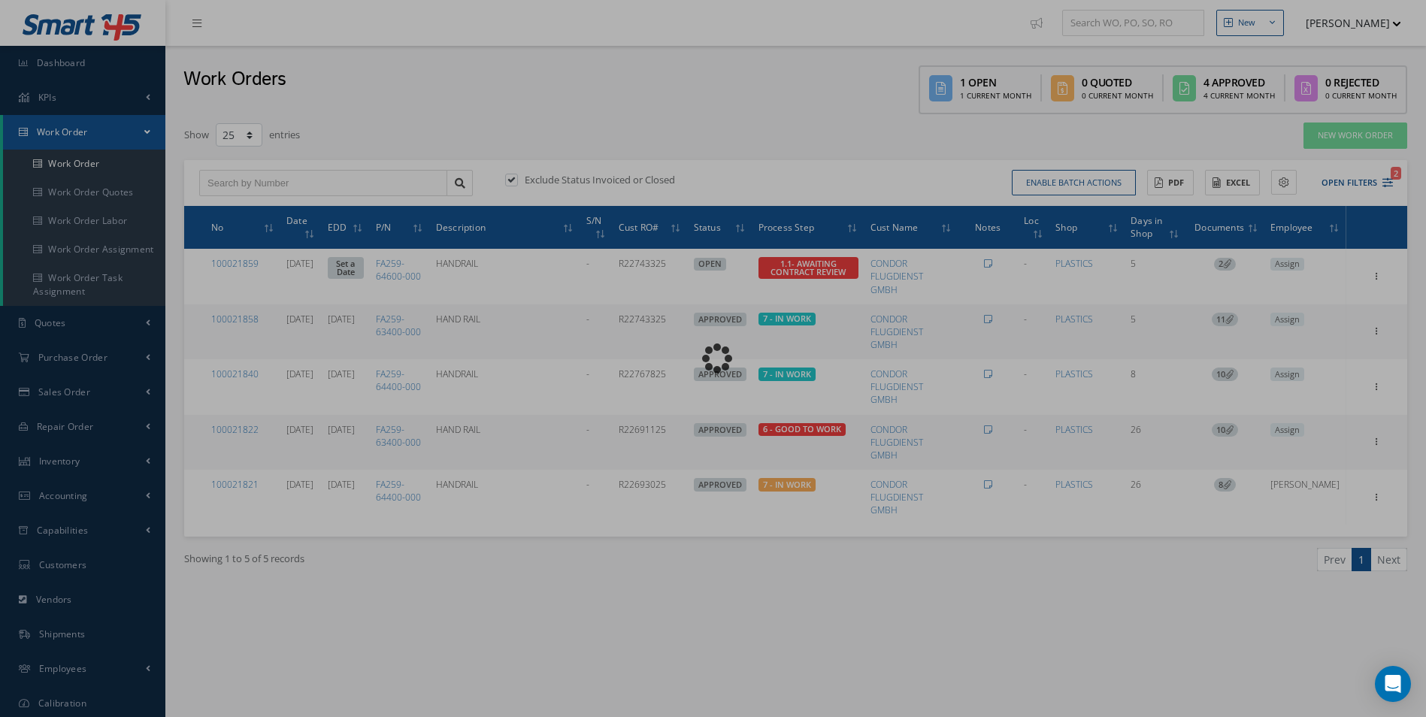
click at [56, 162] on link "Work Order" at bounding box center [84, 164] width 162 height 29
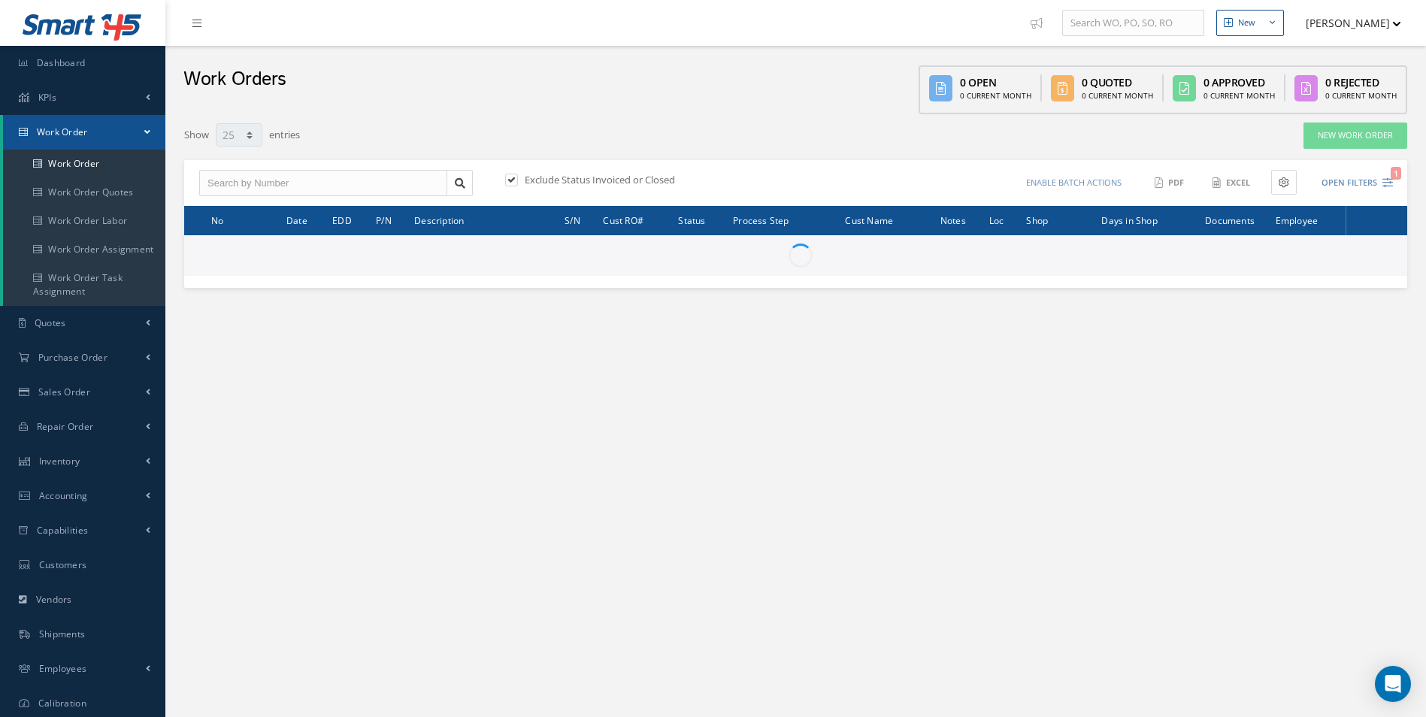
select select "25"
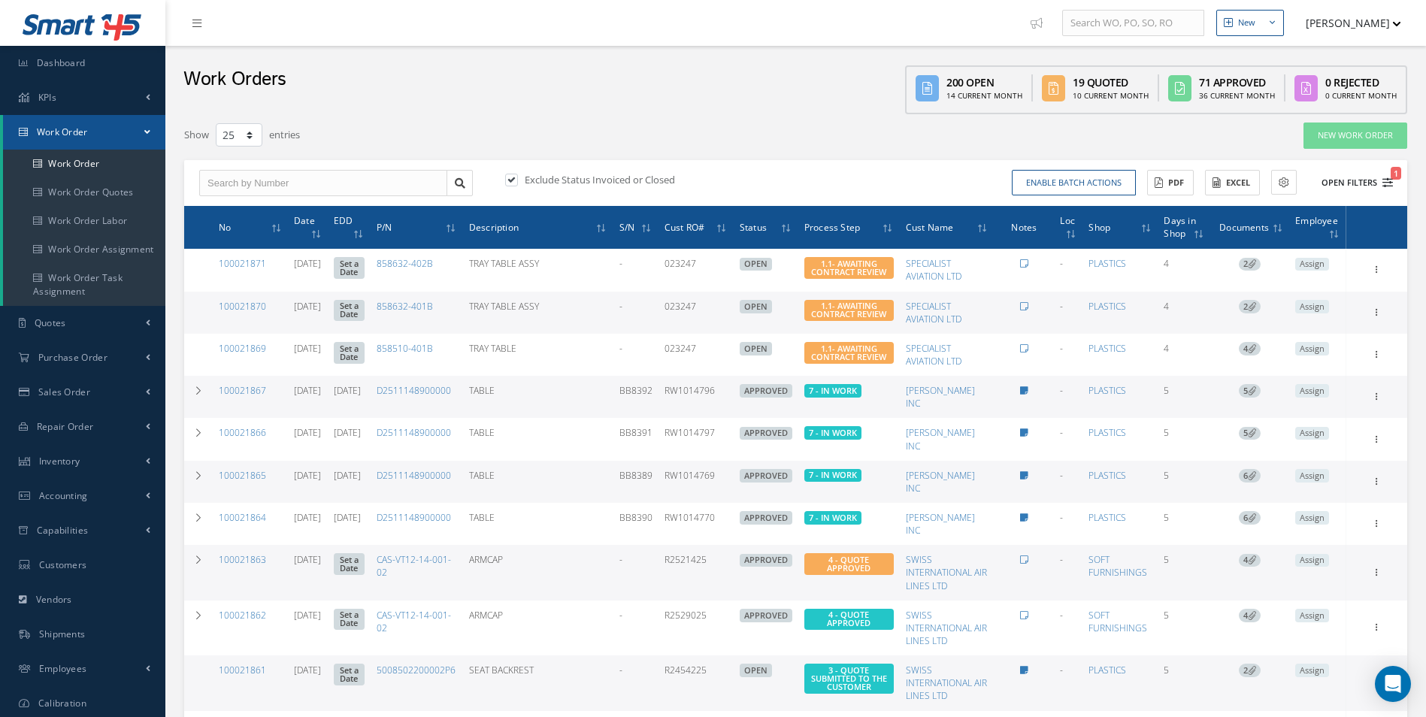
click at [1386, 177] on icon "1" at bounding box center [1387, 182] width 11 height 11
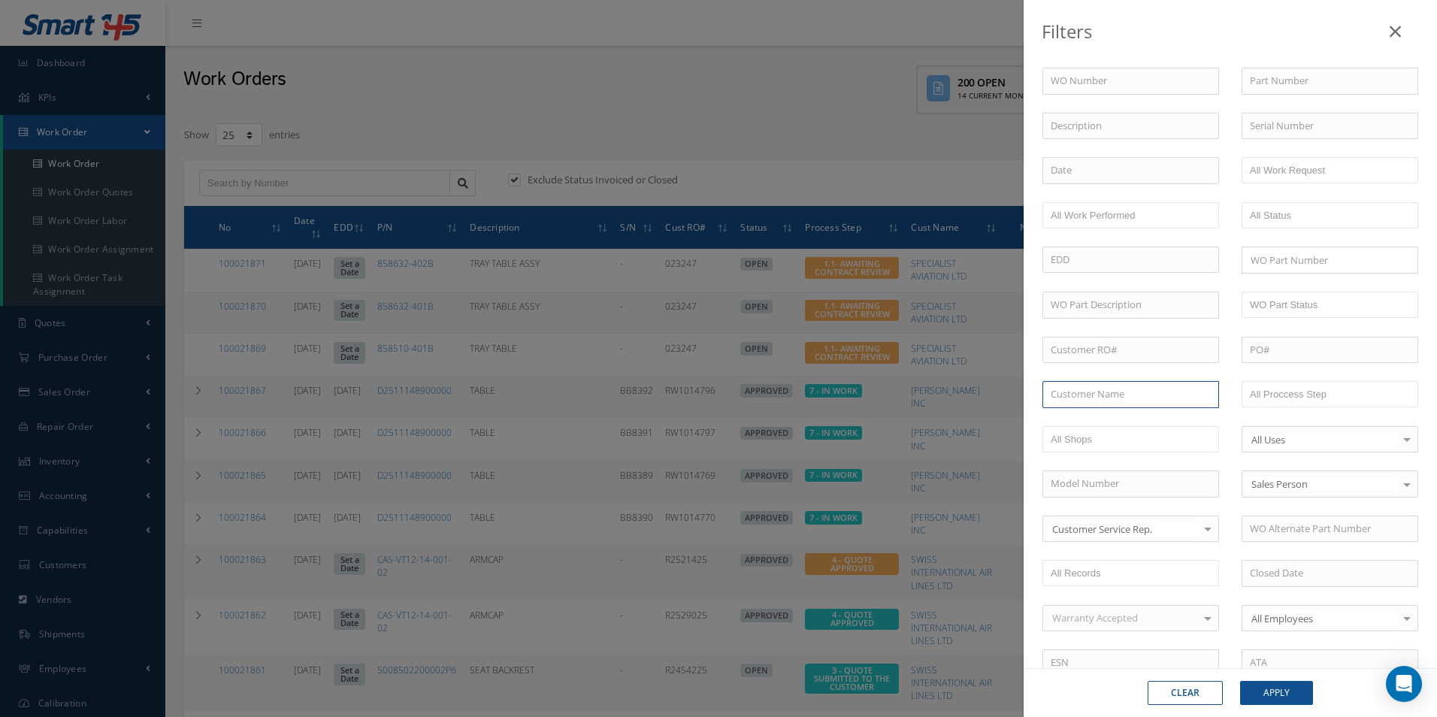
click at [1078, 395] on input "text" at bounding box center [1131, 394] width 177 height 27
click at [1084, 424] on span "AUSTRIAN AIRLINES AG" at bounding box center [1103, 421] width 104 height 14
type input "AUSTRIAN AIRLINES AG"
click at [1276, 682] on button "Apply" at bounding box center [1276, 693] width 73 height 24
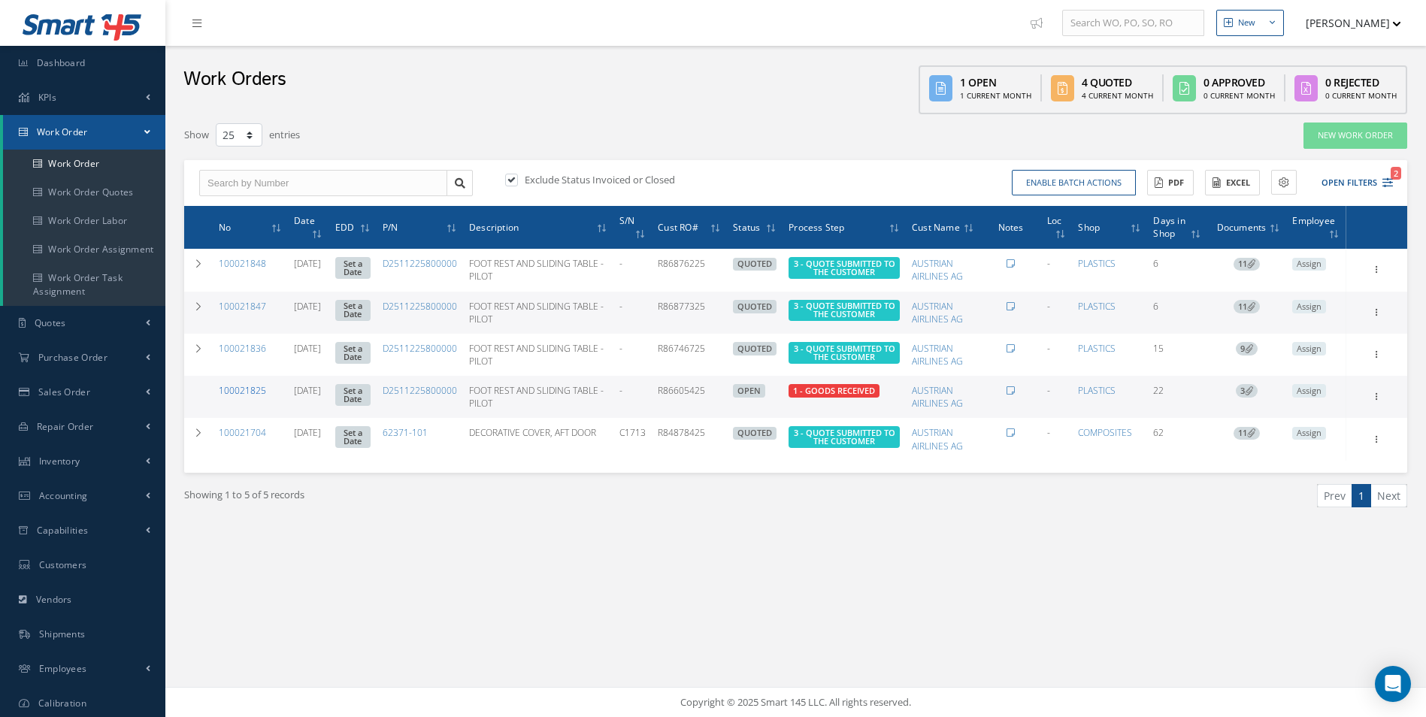
click at [237, 387] on link "100021825" at bounding box center [242, 390] width 47 height 13
